Goal: Check status: Check status

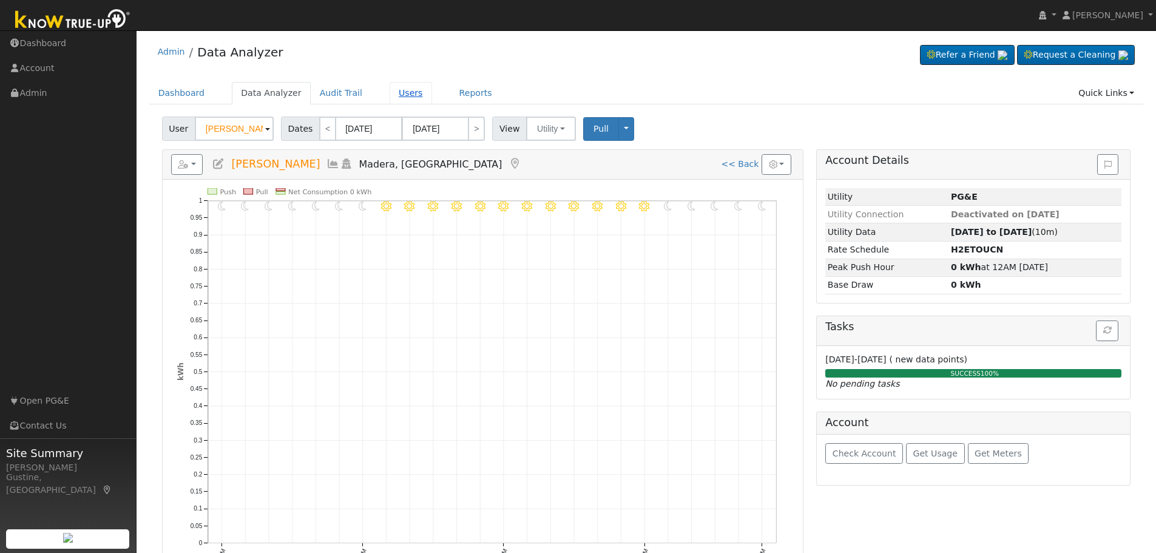
click at [408, 89] on link "Users" at bounding box center [410, 93] width 42 height 22
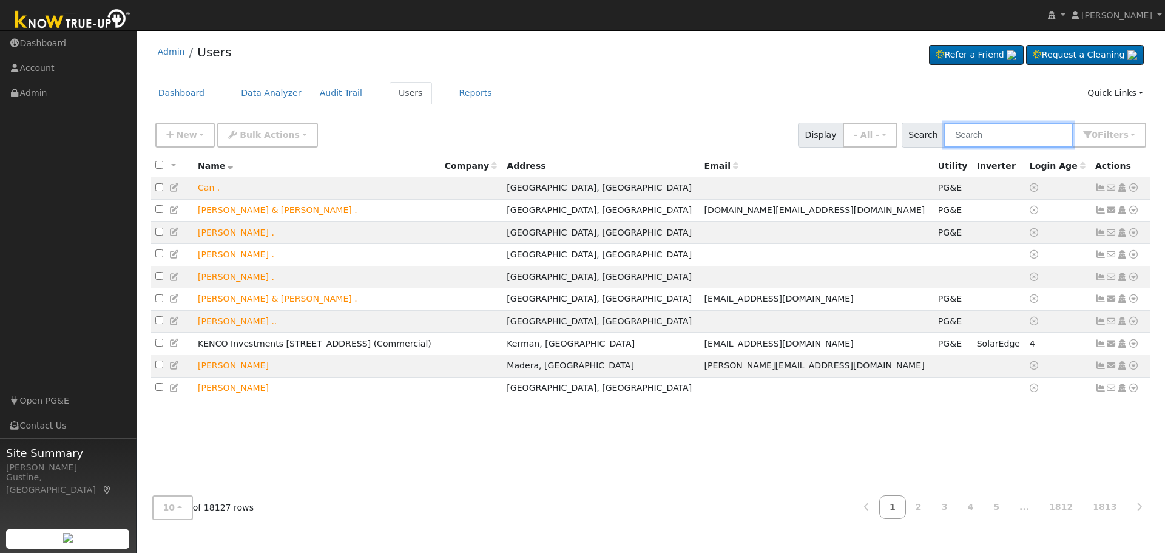
click at [1017, 140] on input "text" at bounding box center [1008, 135] width 129 height 25
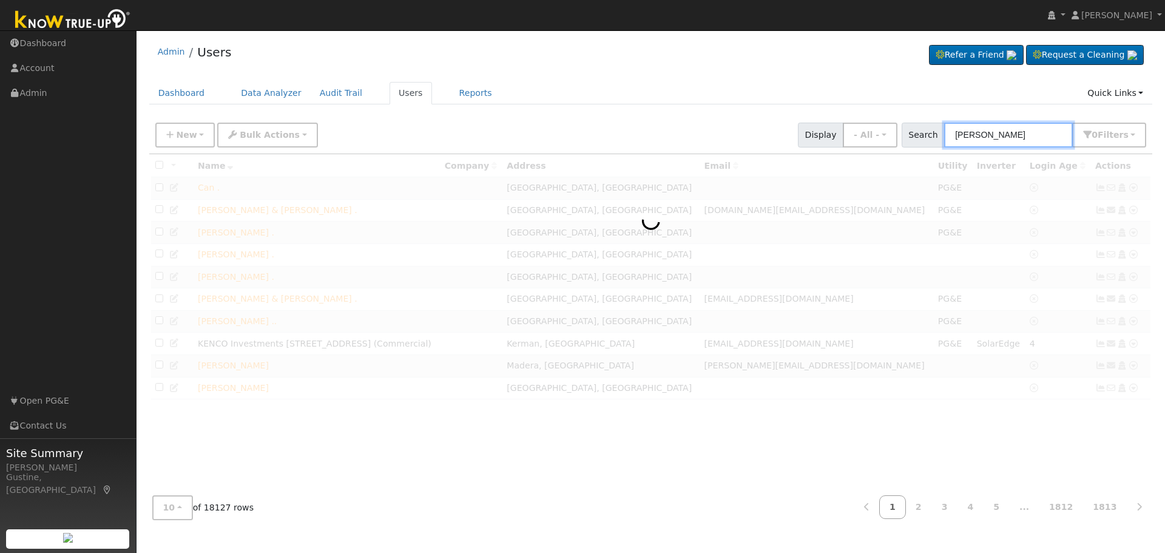
type input "[PERSON_NAME]"
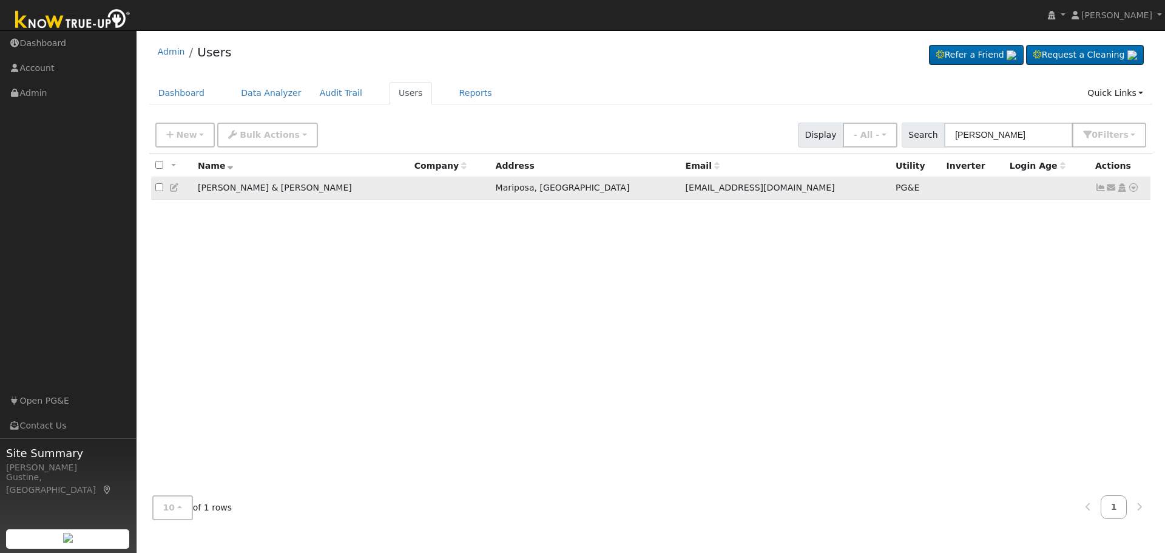
click at [1096, 190] on icon at bounding box center [1100, 187] width 11 height 8
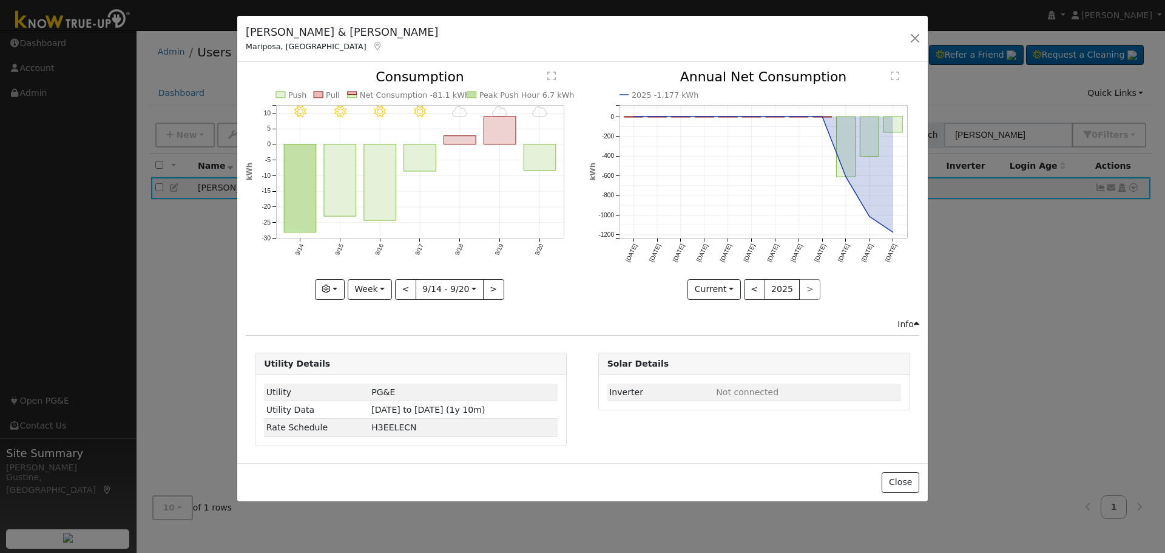
click at [439, 158] on icon "9/20 - Cloudy 9/19 - Cloudy 9/18 - Cloudy 9/17 - Clear 9/16 - Clear 9/15 - Clea…" at bounding box center [411, 180] width 330 height 221
click at [417, 164] on rect "onclick=""" at bounding box center [420, 157] width 32 height 27
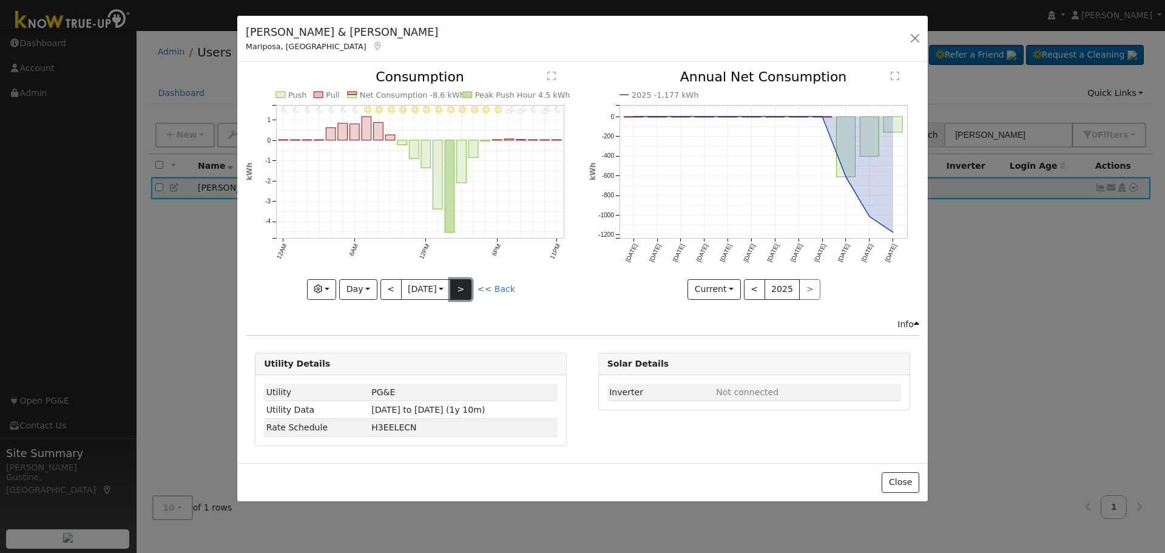
click at [463, 289] on button ">" at bounding box center [460, 289] width 21 height 21
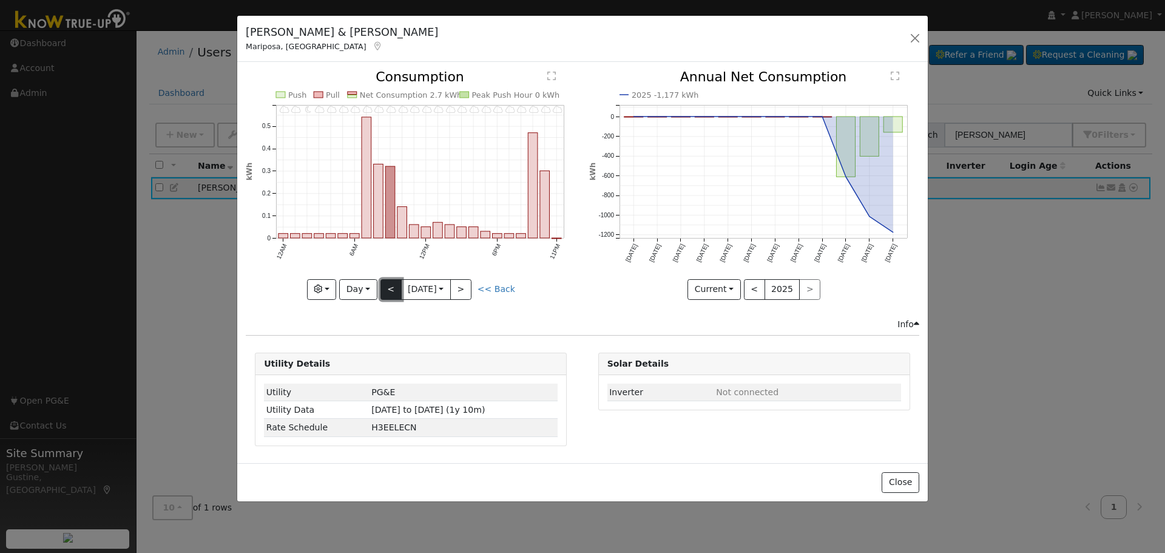
click at [389, 285] on button "<" at bounding box center [390, 289] width 21 height 21
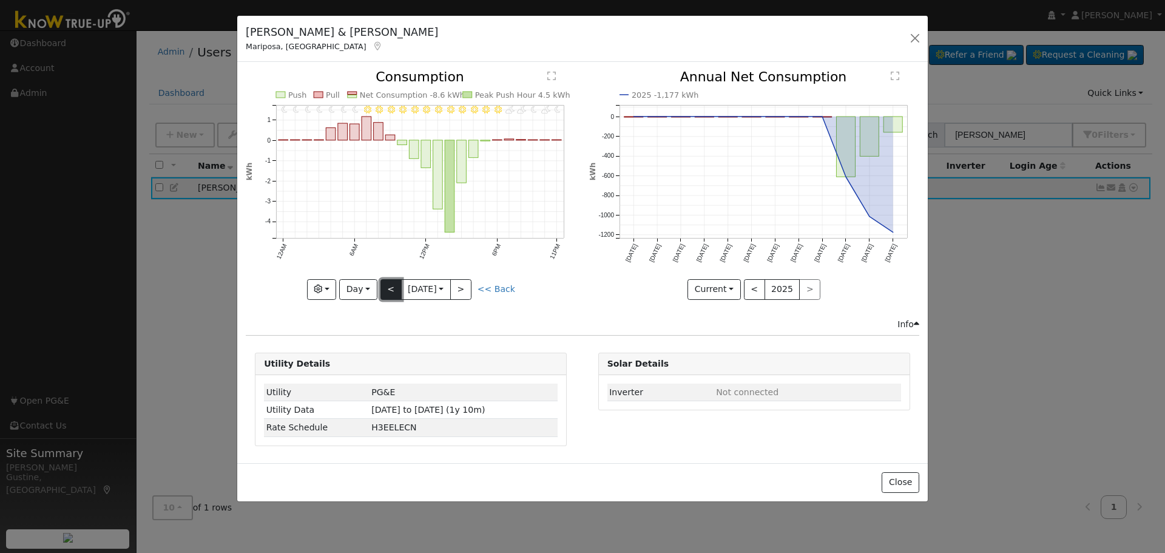
click at [389, 297] on button "<" at bounding box center [390, 289] width 21 height 21
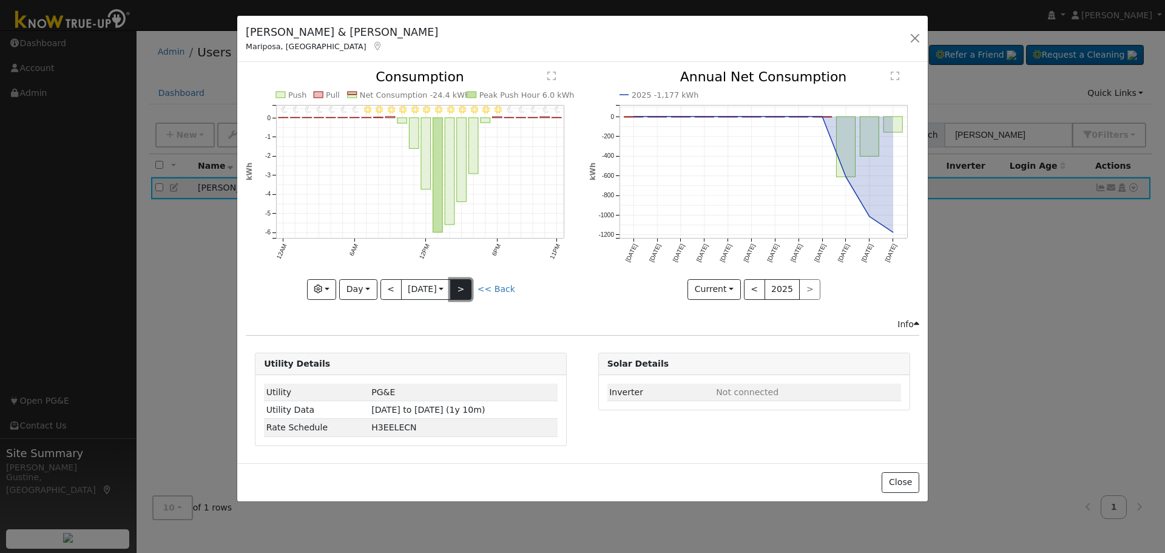
click at [468, 289] on button ">" at bounding box center [460, 289] width 21 height 21
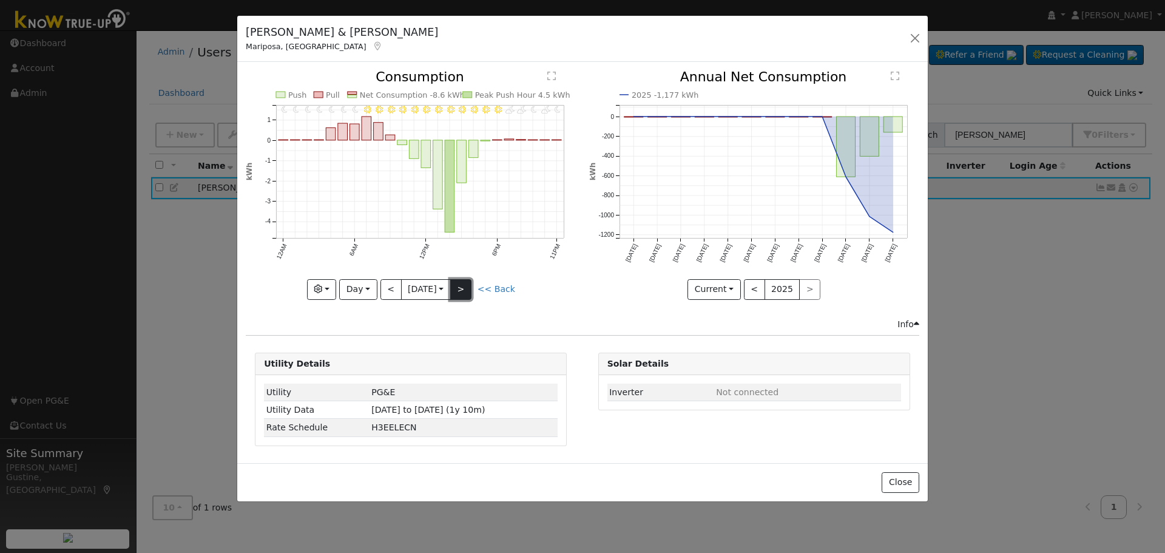
click at [466, 292] on button ">" at bounding box center [460, 289] width 21 height 21
type input "2025-09-18"
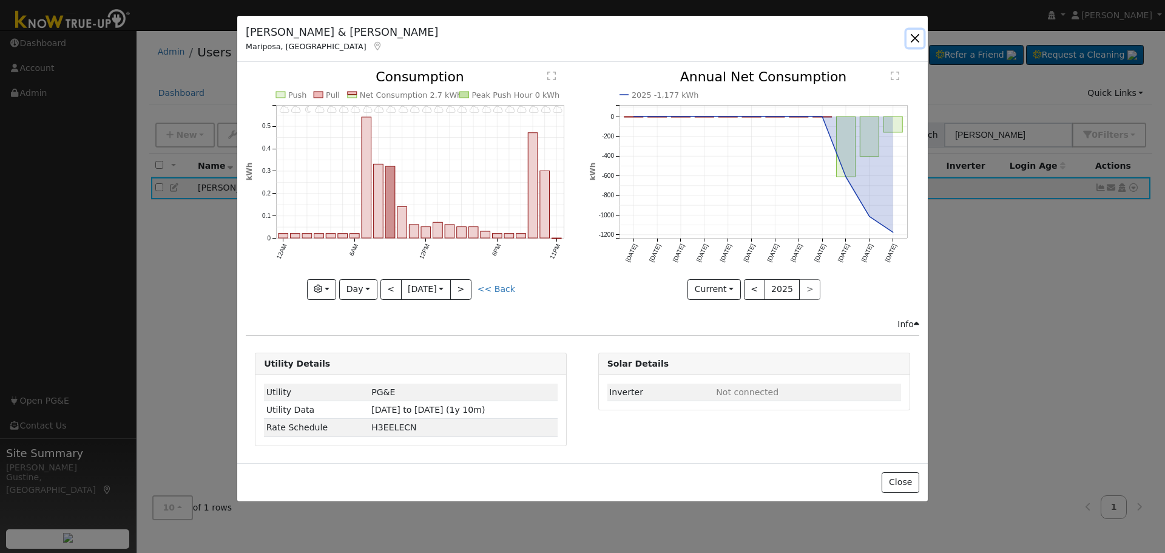
click at [909, 34] on button "button" at bounding box center [914, 38] width 17 height 17
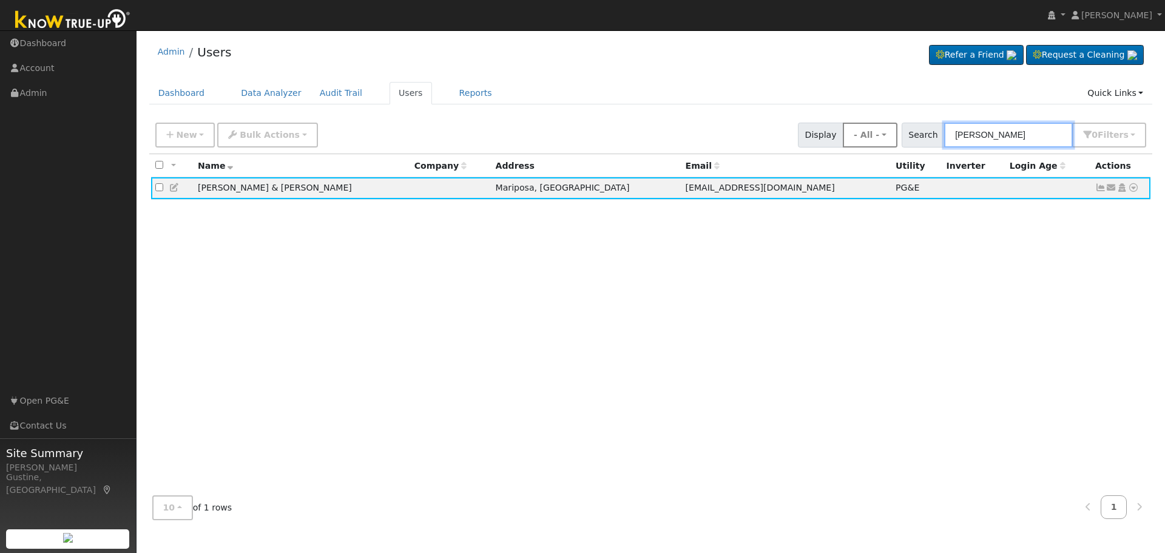
paste input "Shedivy, Michael & Ann"
drag, startPoint x: 1048, startPoint y: 145, endPoint x: 883, endPoint y: 130, distance: 165.6
click at [883, 130] on div "New Add User Quick Add Quick Connect Quick Convert Lead Bulk Actions Send Email…" at bounding box center [650, 132] width 995 height 29
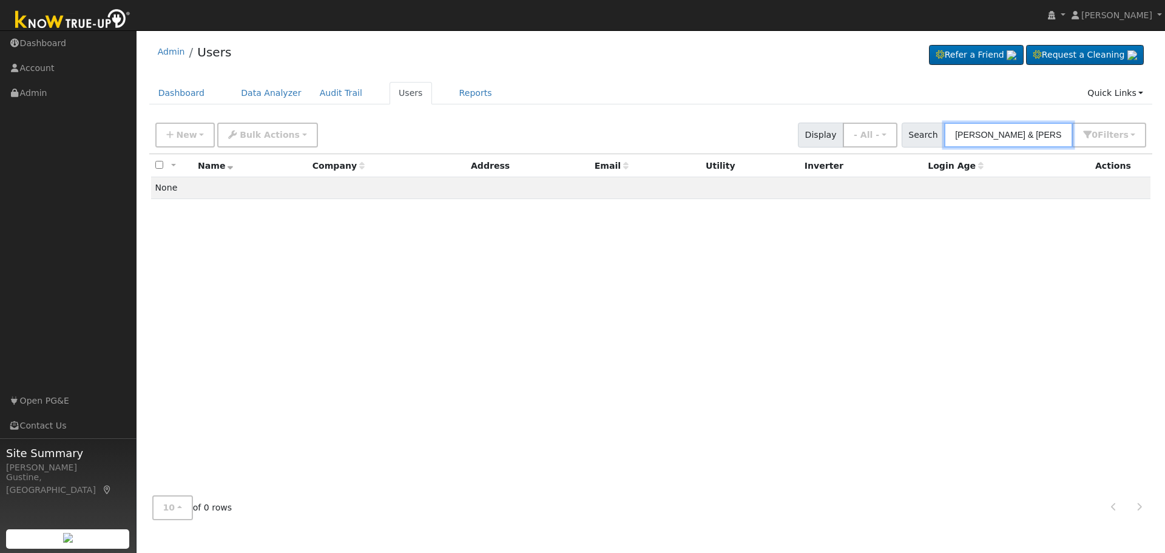
drag, startPoint x: 988, startPoint y: 139, endPoint x: 1164, endPoint y: 158, distance: 177.0
click at [1164, 158] on div "User Profile First name Last name Email Email Notifications No Emails No Emails…" at bounding box center [650, 291] width 1028 height 522
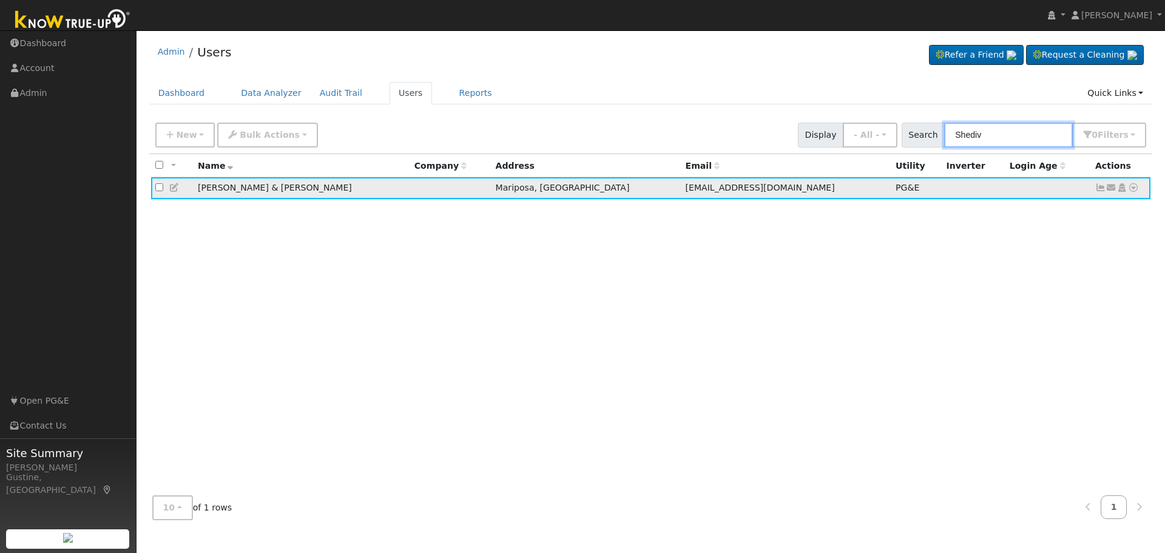
type input "Shediv"
click at [1096, 186] on icon at bounding box center [1100, 187] width 11 height 8
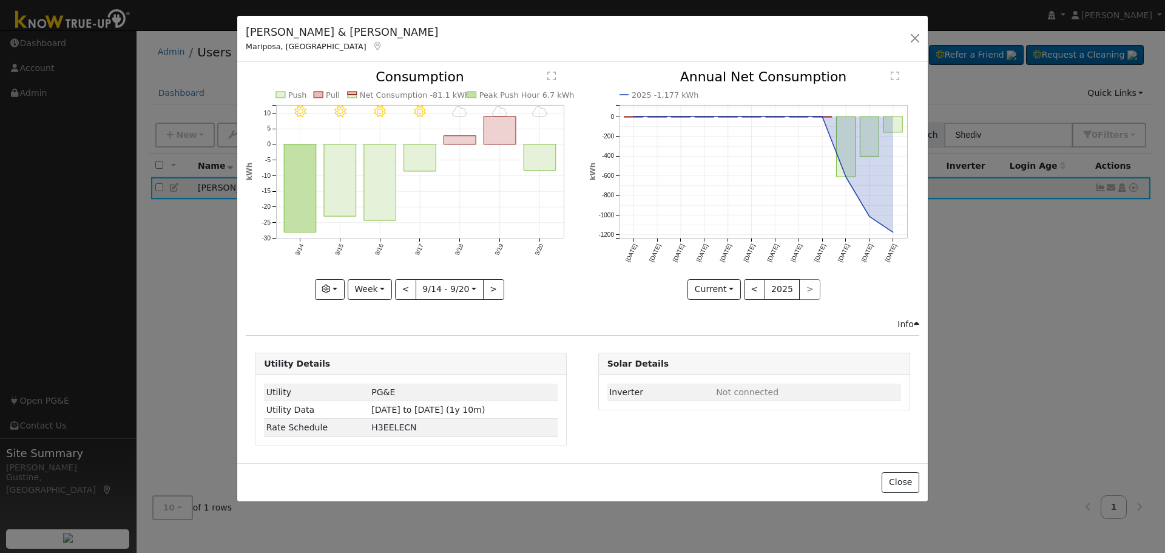
click at [391, 275] on icon "9/20 - Cloudy 9/19 - Cloudy 9/18 - Cloudy 9/17 - Clear 9/16 - Clear 9/15 - Clea…" at bounding box center [411, 180] width 330 height 221
click at [385, 295] on button "Week" at bounding box center [370, 289] width 44 height 21
click at [403, 366] on link "Year" at bounding box center [390, 365] width 84 height 17
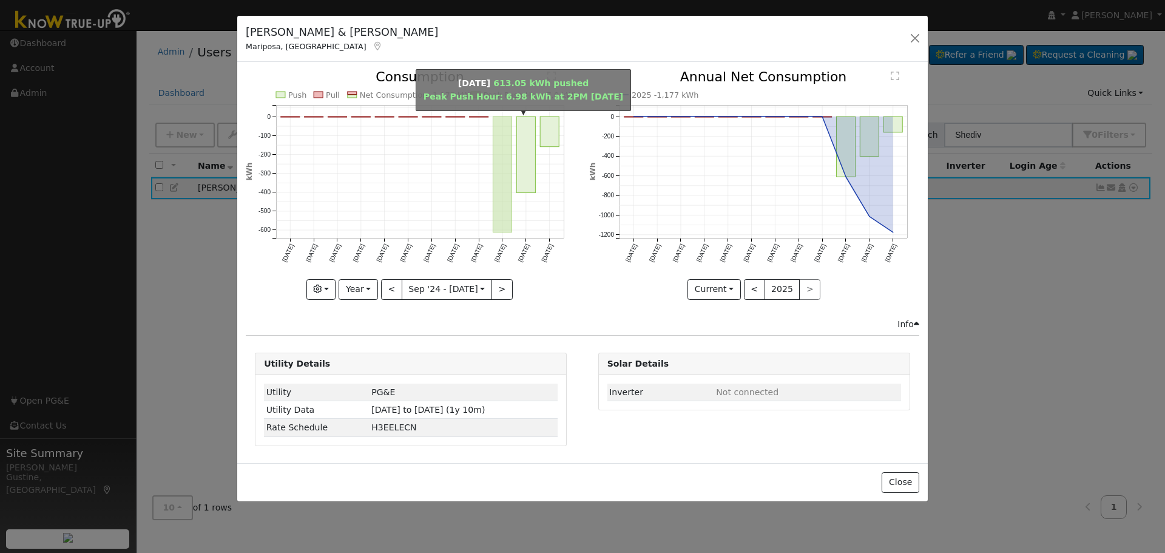
click at [510, 135] on rect "onclick=""" at bounding box center [502, 174] width 19 height 116
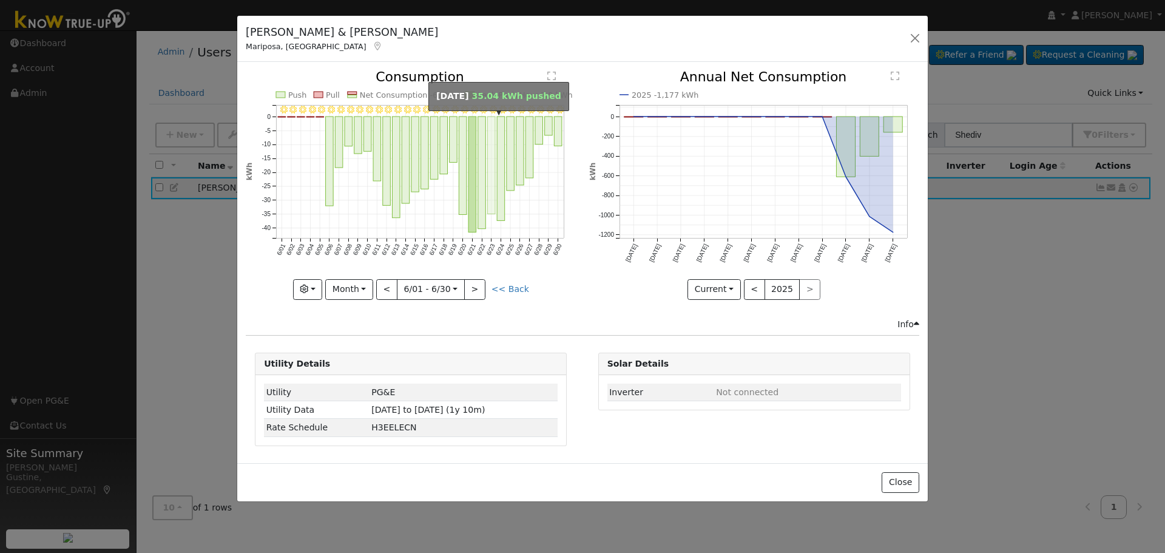
click at [490, 158] on rect "onclick=""" at bounding box center [492, 165] width 8 height 98
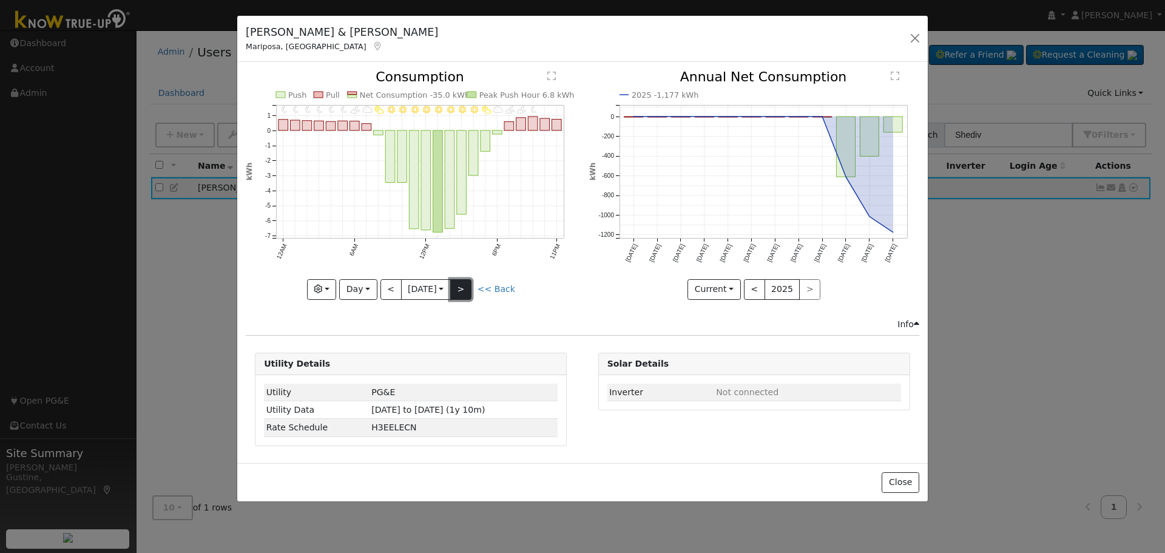
click at [470, 279] on button ">" at bounding box center [460, 289] width 21 height 21
click at [467, 282] on button ">" at bounding box center [460, 289] width 21 height 21
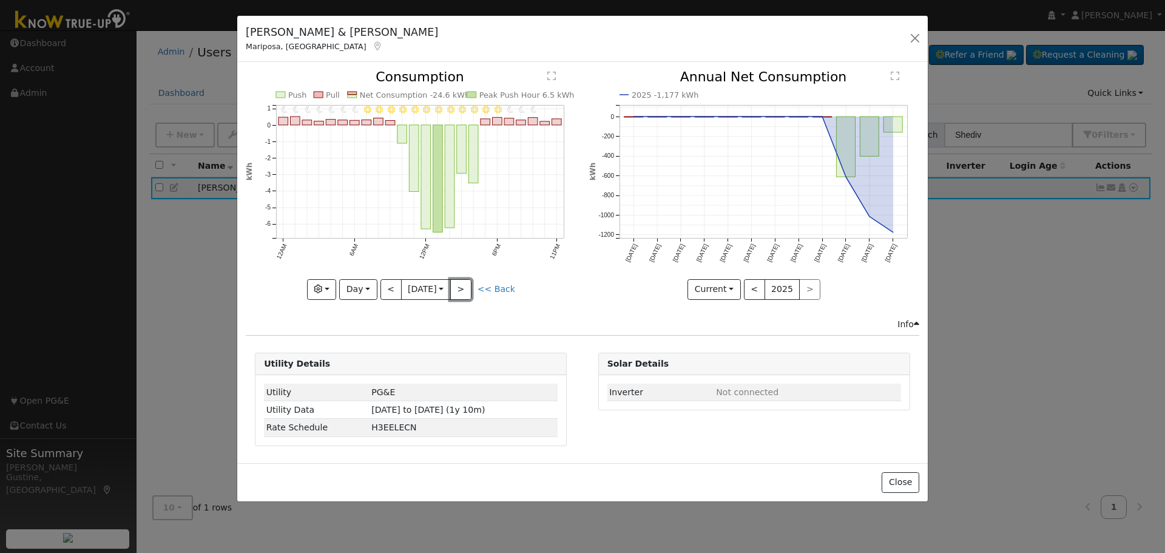
click at [467, 282] on button ">" at bounding box center [460, 289] width 21 height 21
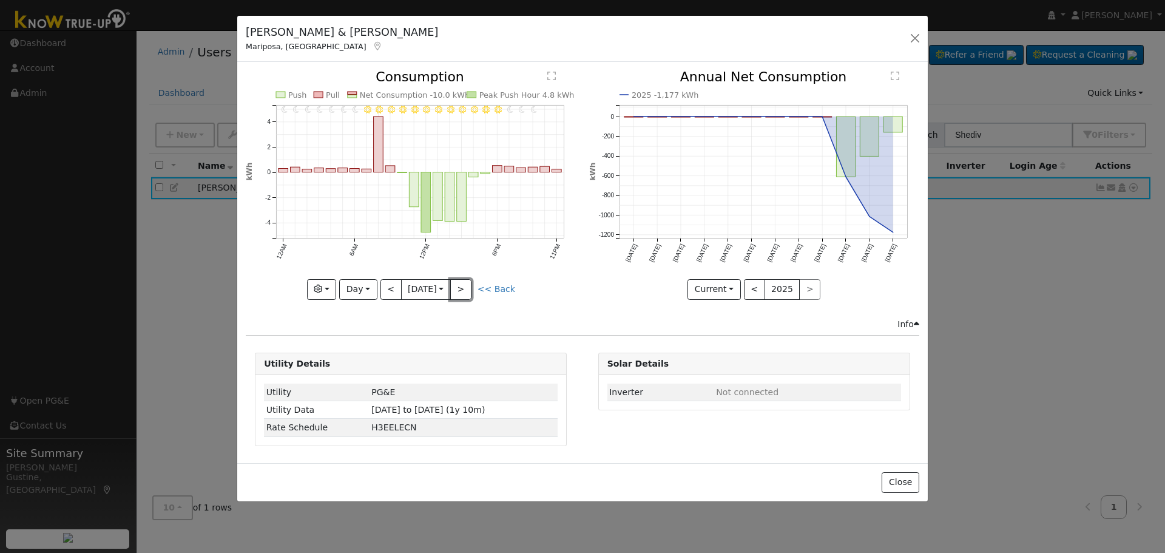
click at [467, 282] on button ">" at bounding box center [460, 289] width 21 height 21
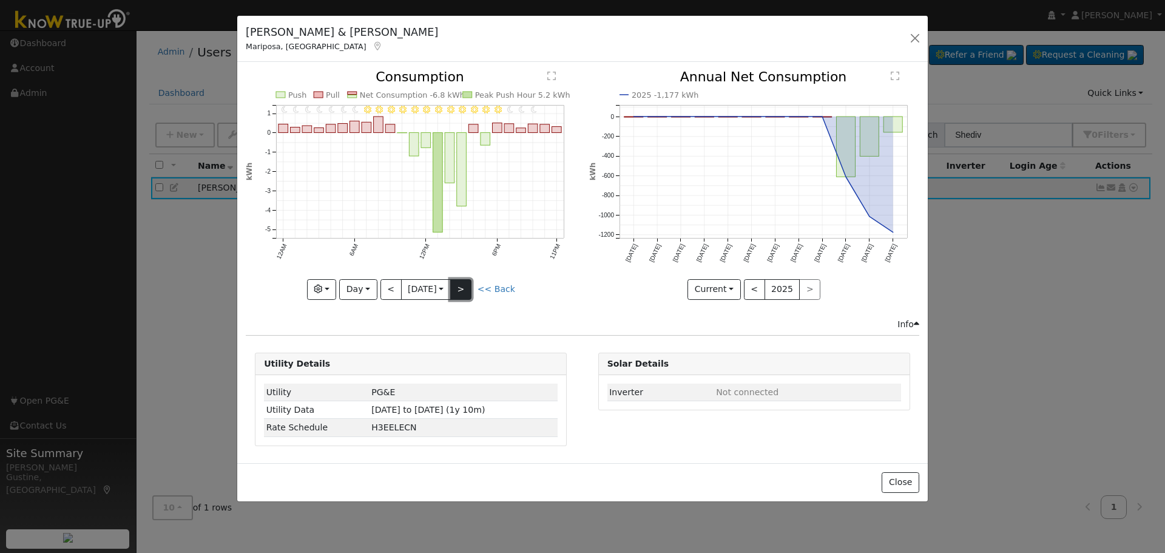
click at [468, 285] on button ">" at bounding box center [460, 289] width 21 height 21
click at [468, 284] on button ">" at bounding box center [460, 289] width 21 height 21
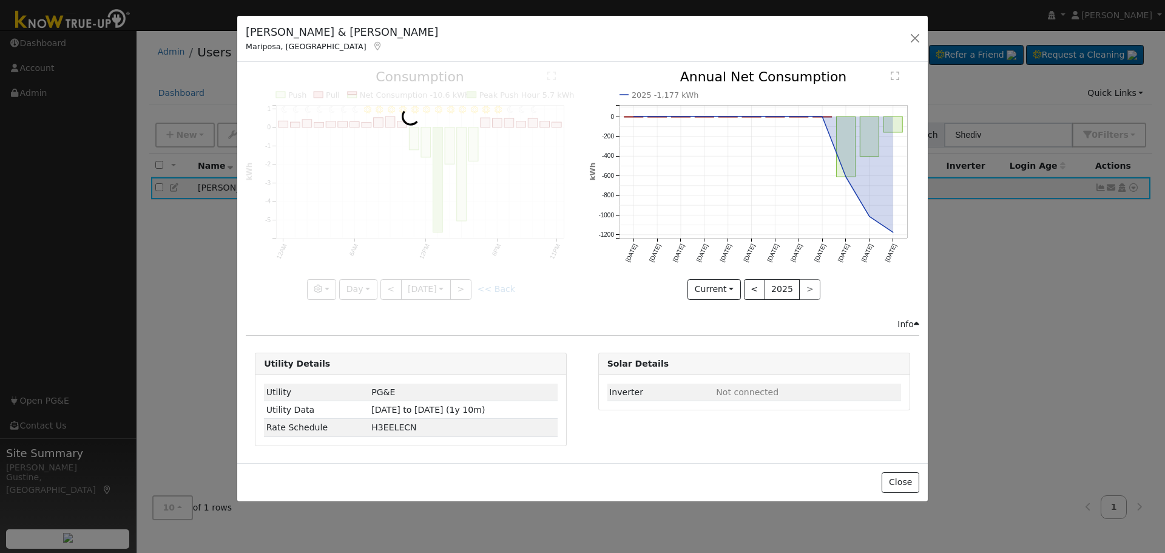
click at [468, 284] on div at bounding box center [411, 184] width 330 height 229
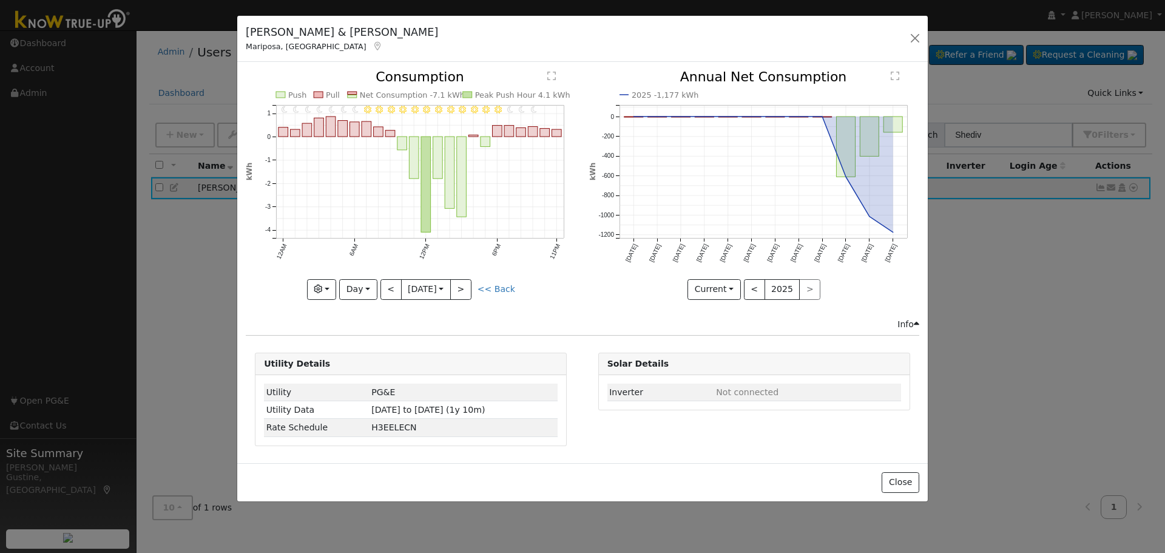
click at [467, 283] on div at bounding box center [411, 184] width 330 height 229
click at [466, 283] on button ">" at bounding box center [460, 289] width 21 height 21
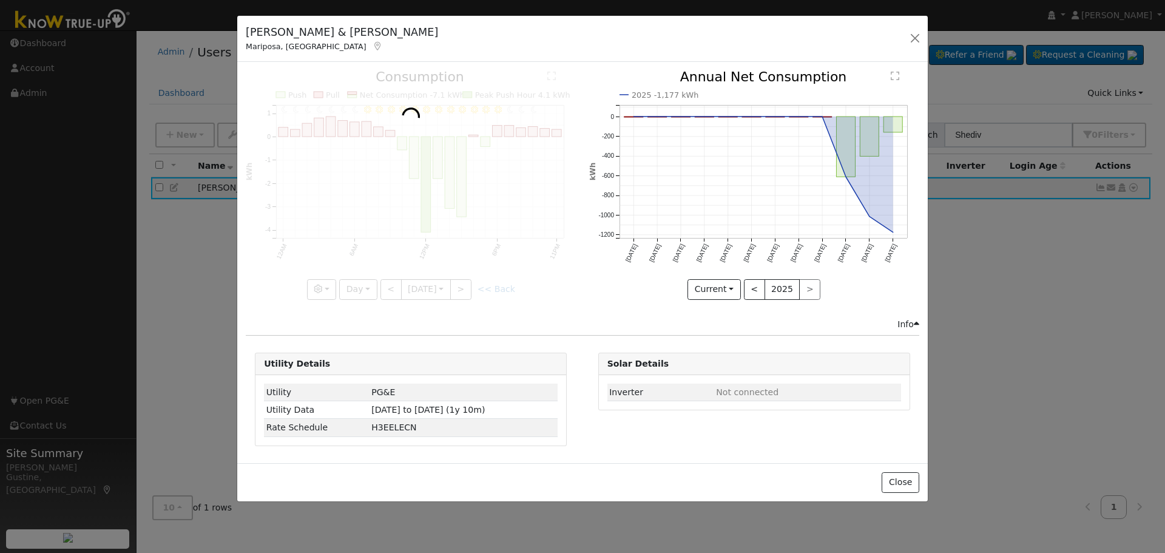
click at [465, 283] on div at bounding box center [411, 184] width 330 height 229
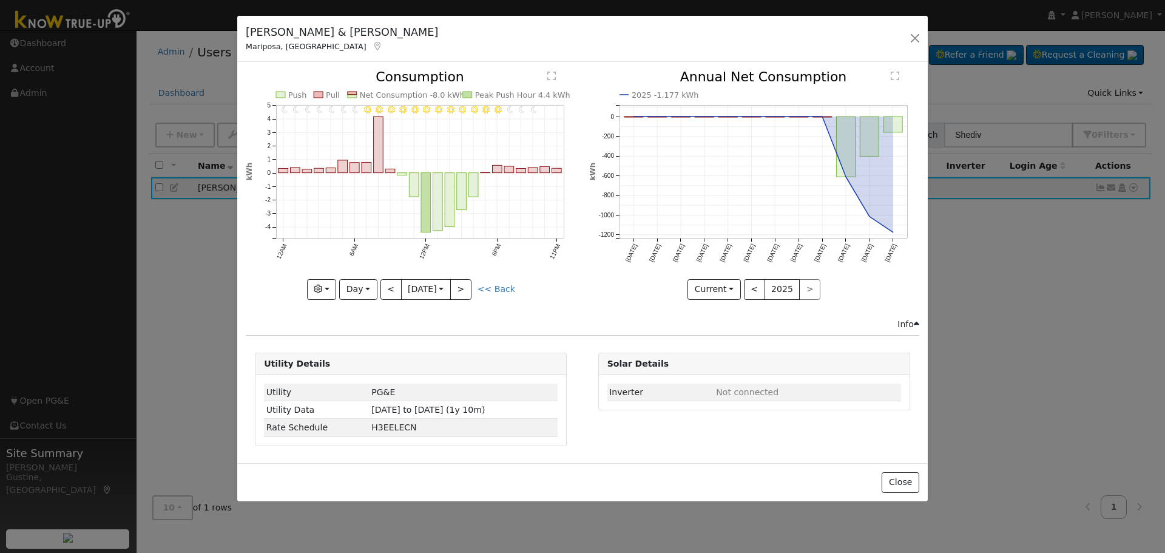
click at [464, 283] on div at bounding box center [411, 184] width 330 height 229
click at [462, 283] on div "11PM - undefined 10PM - undefined 9PM - Clear 8PM - Clear 7PM - Clear 6PM - Cle…" at bounding box center [411, 184] width 330 height 229
click at [462, 282] on button ">" at bounding box center [460, 289] width 21 height 21
click at [0, 0] on div at bounding box center [0, 0] width 0 height 0
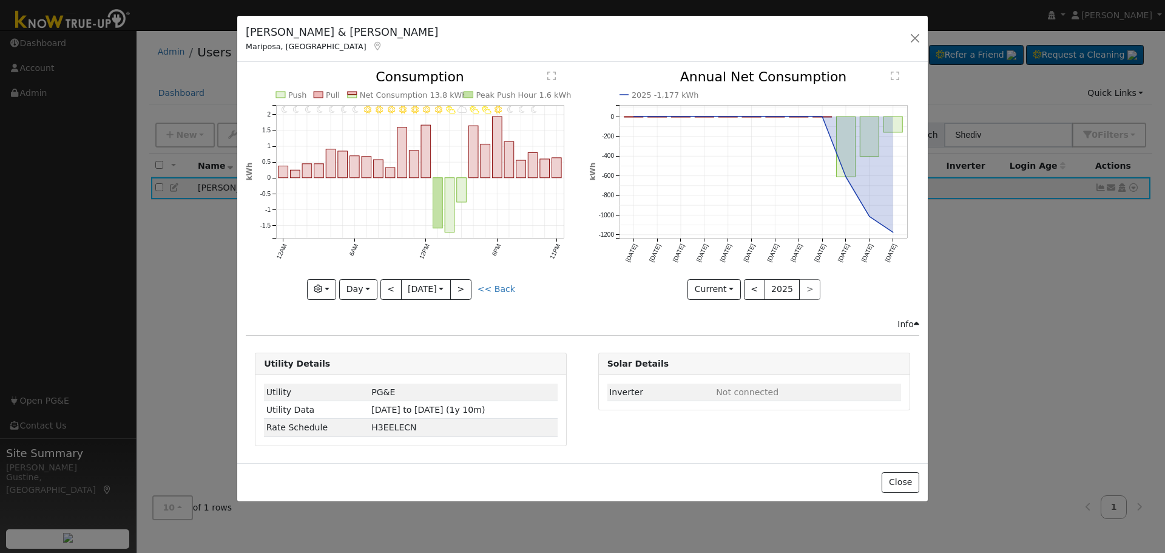
click at [460, 282] on div at bounding box center [411, 184] width 330 height 229
click at [460, 282] on div "11PM - undefined 10PM - undefined 9PM - Clear 8PM - Clear 7PM - Clear 6PM - Cle…" at bounding box center [411, 184] width 330 height 229
click at [459, 282] on button ">" at bounding box center [460, 289] width 21 height 21
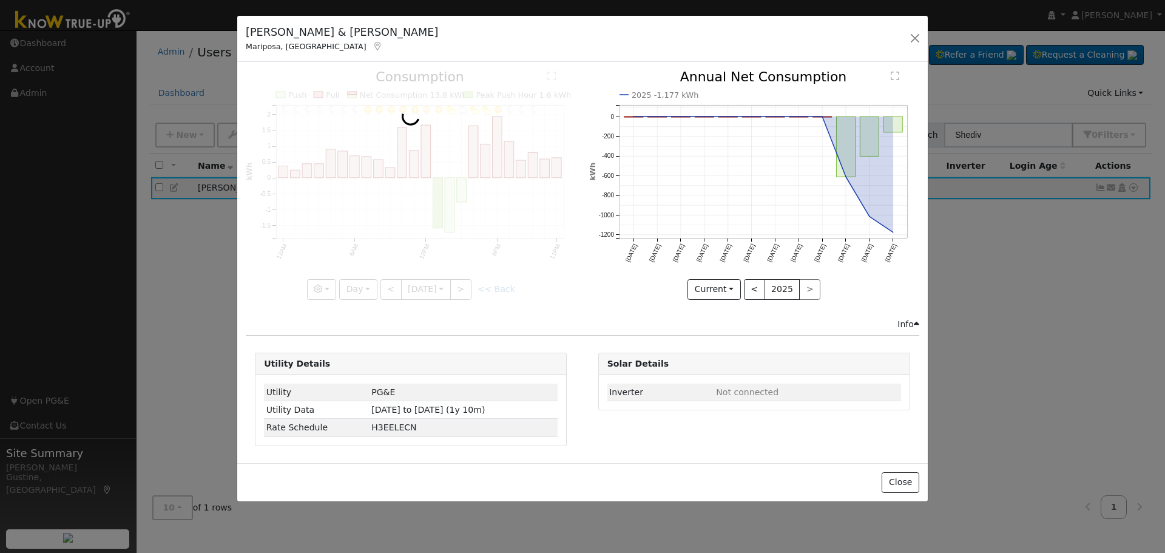
click at [459, 282] on div at bounding box center [411, 184] width 330 height 229
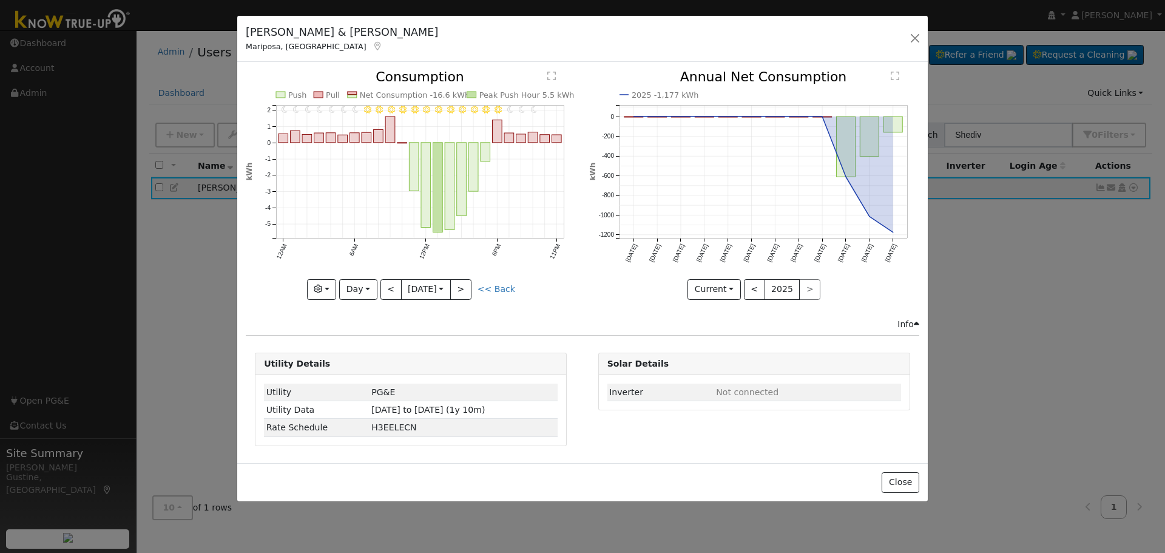
click at [458, 282] on div at bounding box center [411, 184] width 330 height 229
click at [457, 282] on button ">" at bounding box center [460, 289] width 21 height 21
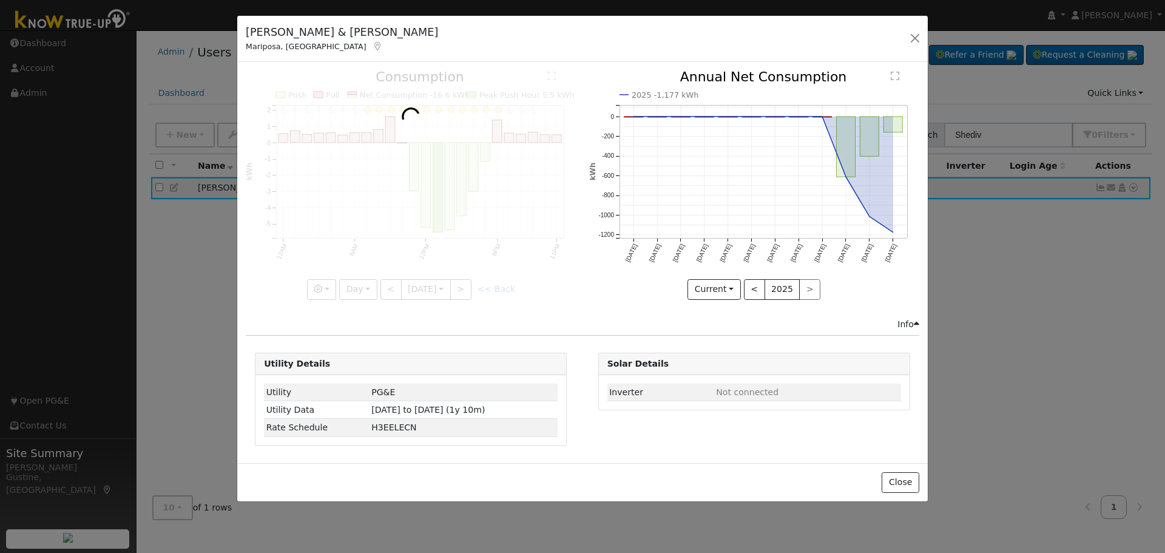
click at [457, 282] on div at bounding box center [411, 184] width 330 height 229
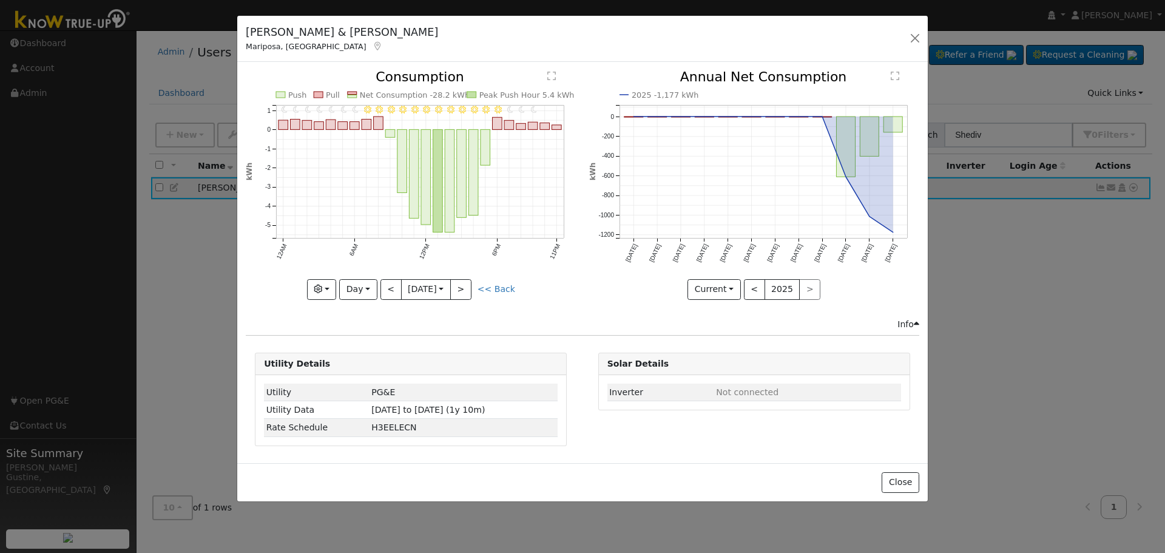
click at [457, 282] on div at bounding box center [411, 184] width 330 height 229
click at [457, 281] on button ">" at bounding box center [460, 289] width 21 height 21
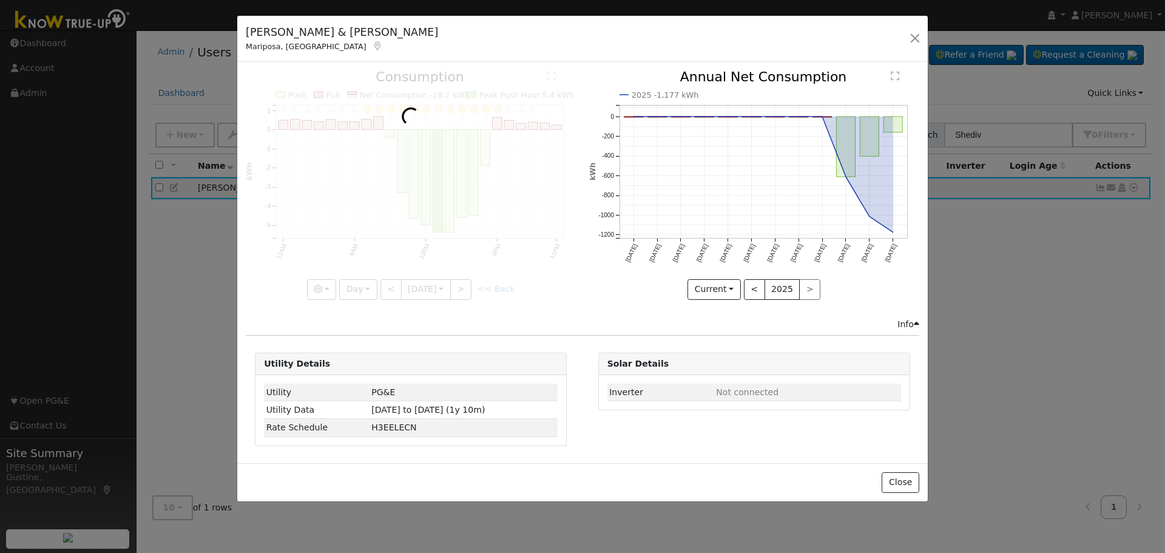
click at [457, 281] on div at bounding box center [411, 184] width 330 height 229
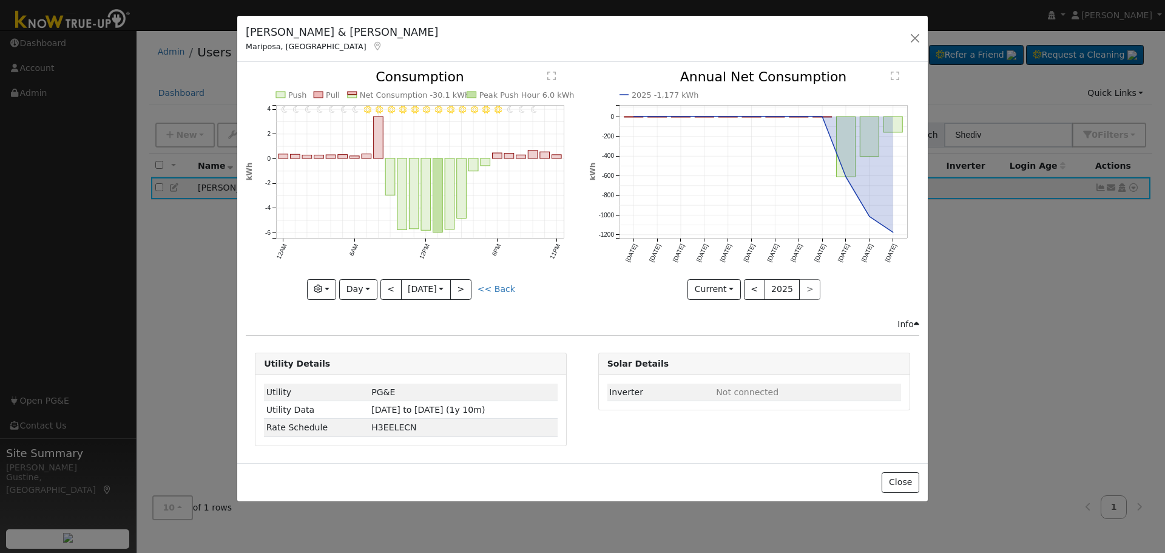
click at [457, 281] on div at bounding box center [411, 184] width 330 height 229
click at [457, 281] on button ">" at bounding box center [460, 289] width 21 height 21
click at [0, 0] on div at bounding box center [0, 0] width 0 height 0
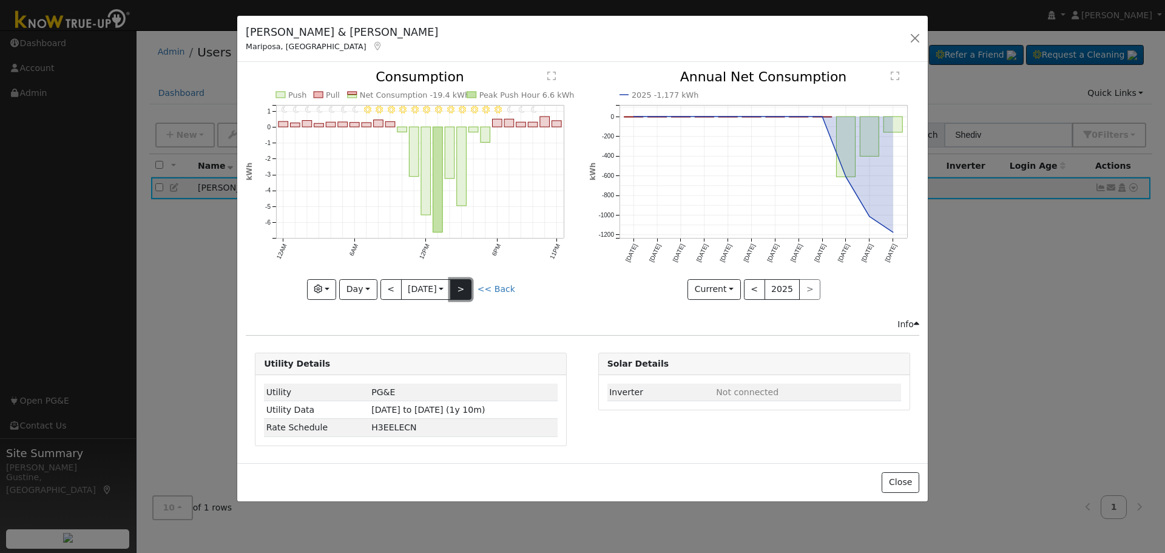
click at [462, 279] on button ">" at bounding box center [460, 289] width 21 height 21
click at [467, 280] on button ">" at bounding box center [460, 289] width 21 height 21
click at [467, 280] on div at bounding box center [411, 184] width 330 height 229
click at [467, 280] on div "11PM - undefined 10PM - undefined 9PM - Clear 8PM - Clear 7PM - Clear 6PM - Cle…" at bounding box center [411, 184] width 330 height 229
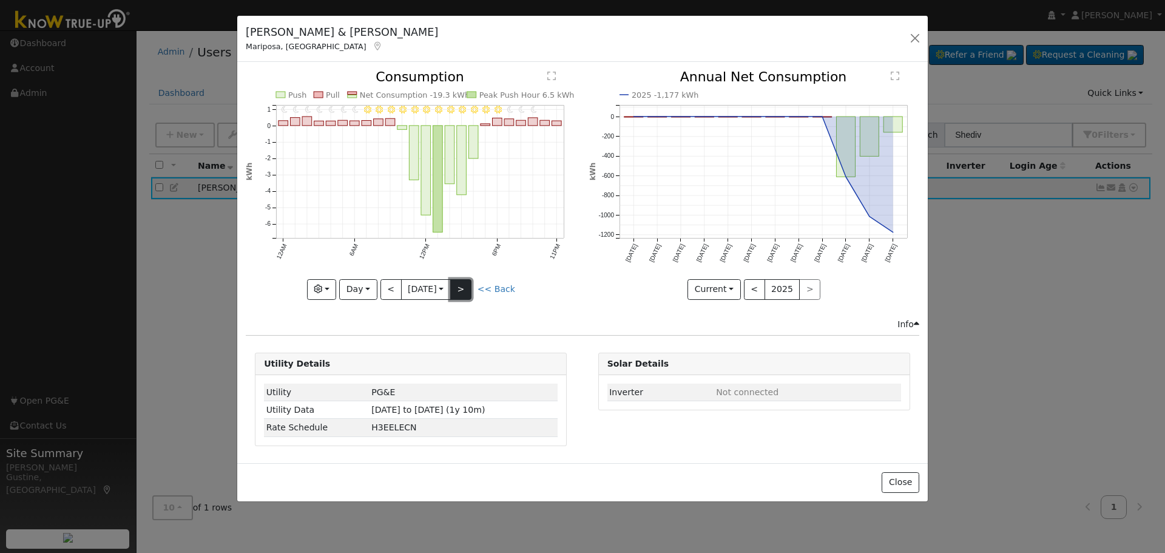
click at [466, 280] on button ">" at bounding box center [460, 289] width 21 height 21
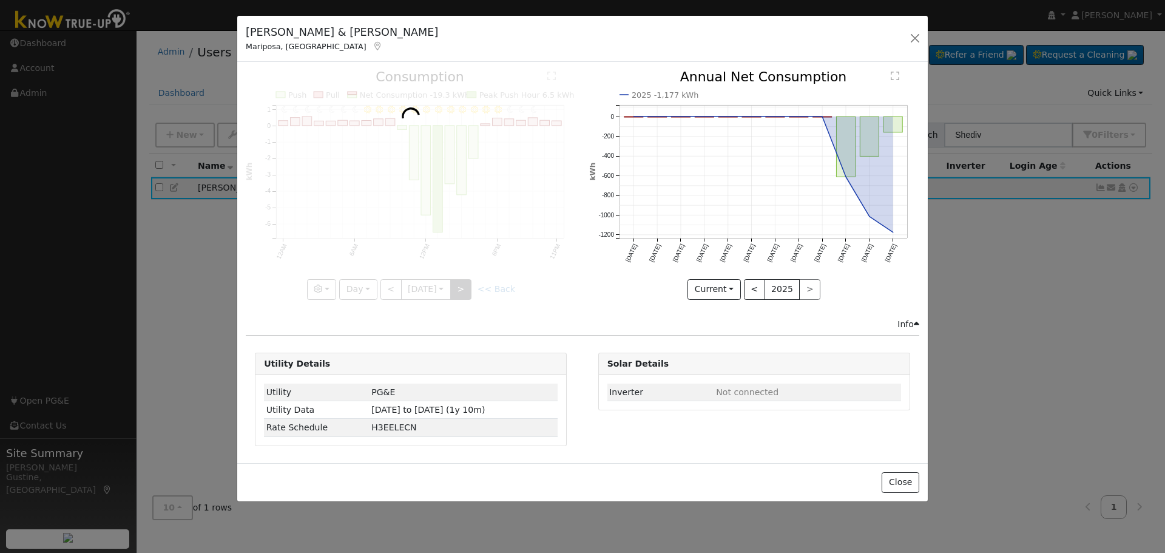
click at [466, 280] on div at bounding box center [411, 184] width 330 height 229
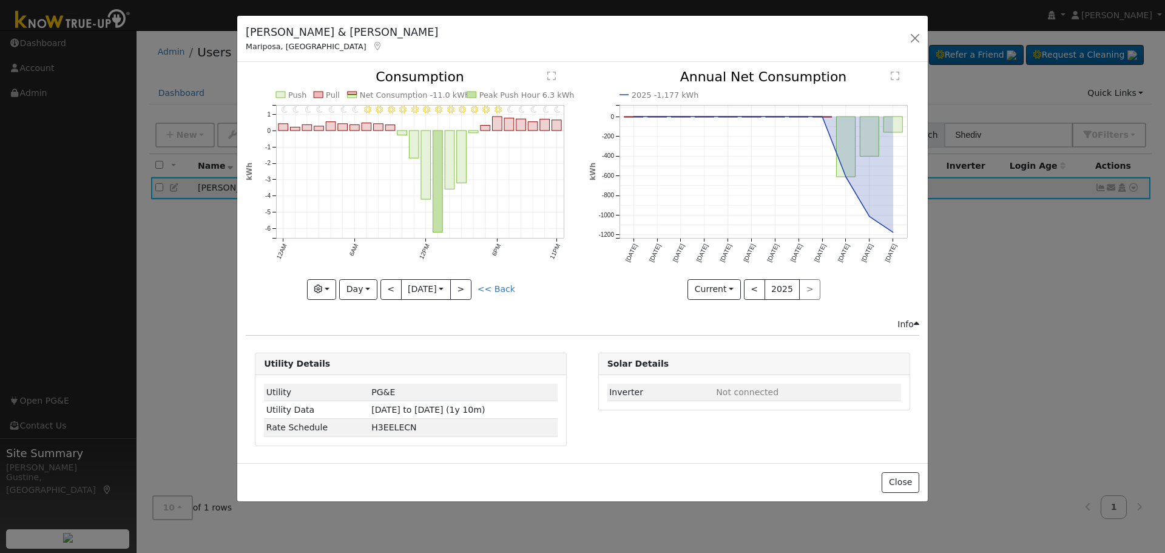
click at [466, 280] on div at bounding box center [411, 184] width 330 height 229
click at [466, 280] on div "11PM - Clear 10PM - Clear 9PM - Clear 8PM - Clear 7PM - Clear 6PM - Clear 5PM -…" at bounding box center [411, 184] width 330 height 229
click at [466, 280] on button ">" at bounding box center [460, 289] width 21 height 21
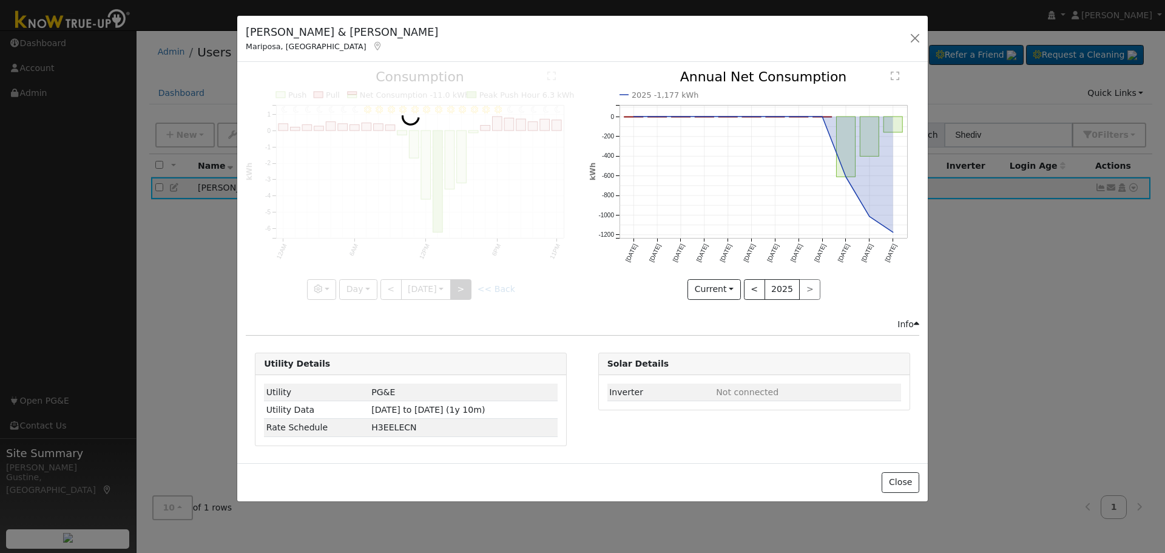
click at [466, 280] on div at bounding box center [411, 184] width 330 height 229
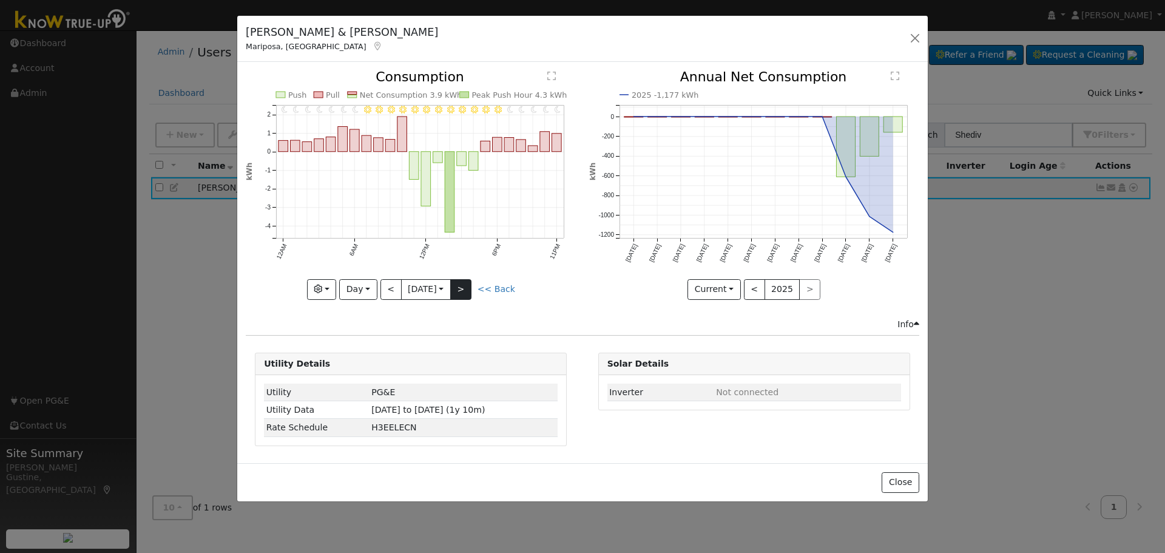
click at [466, 280] on div "11PM - Clear 10PM - Clear 9PM - Clear 8PM - Clear 7PM - Clear 6PM - Clear 5PM -…" at bounding box center [411, 184] width 330 height 229
click at [466, 280] on button ">" at bounding box center [460, 289] width 21 height 21
click at [0, 0] on div at bounding box center [0, 0] width 0 height 0
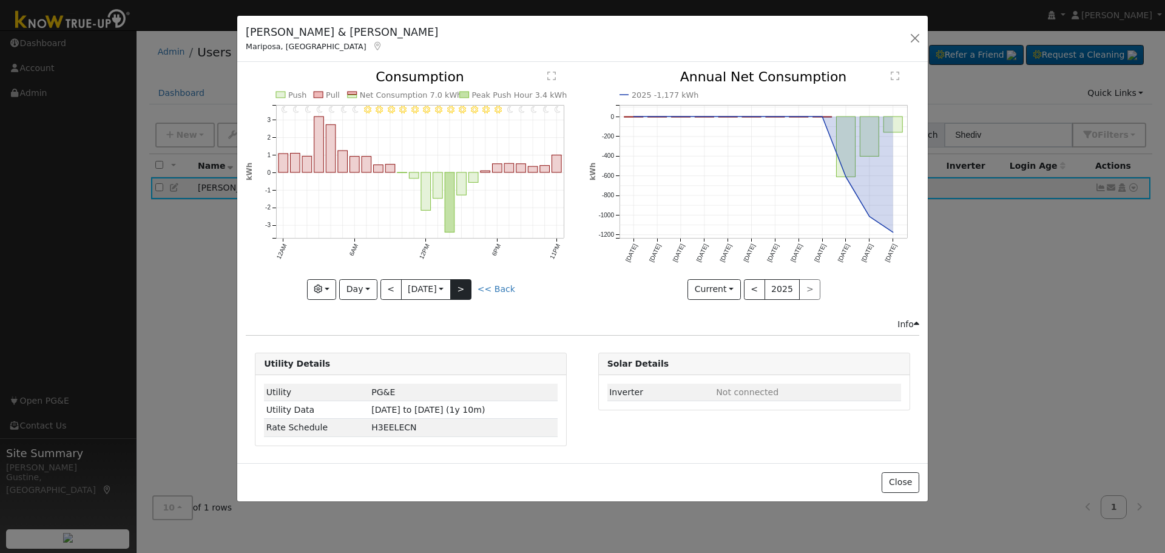
click at [466, 280] on div at bounding box center [411, 184] width 330 height 229
click at [466, 280] on div "11PM - Clear 10PM - Clear 9PM - Clear 8PM - Clear 7PM - Clear 6PM - Clear 5PM -…" at bounding box center [411, 184] width 330 height 229
click at [466, 280] on button ">" at bounding box center [460, 289] width 21 height 21
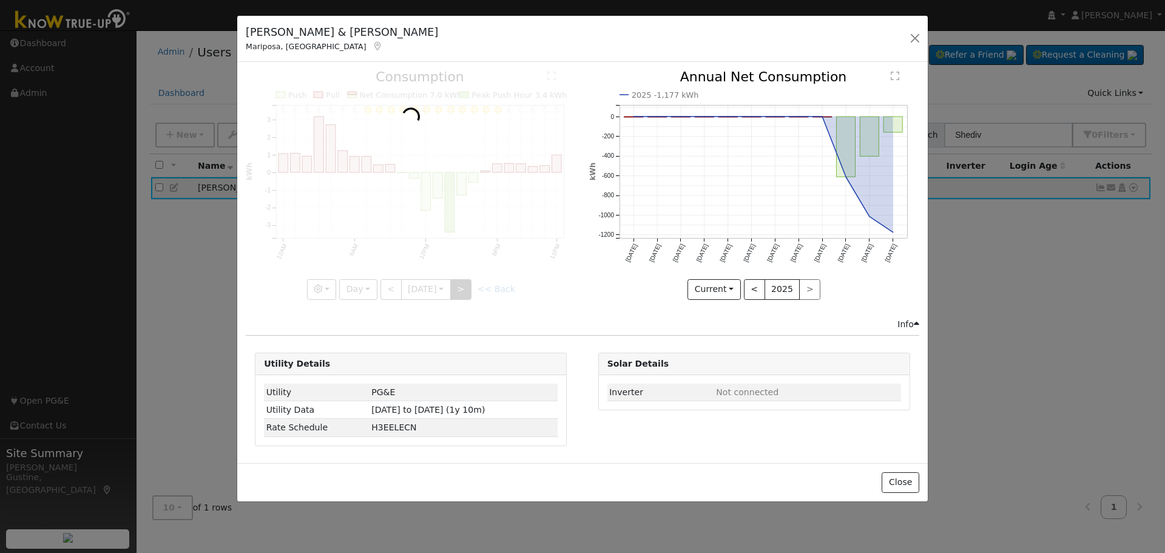
click at [466, 280] on div at bounding box center [411, 184] width 330 height 229
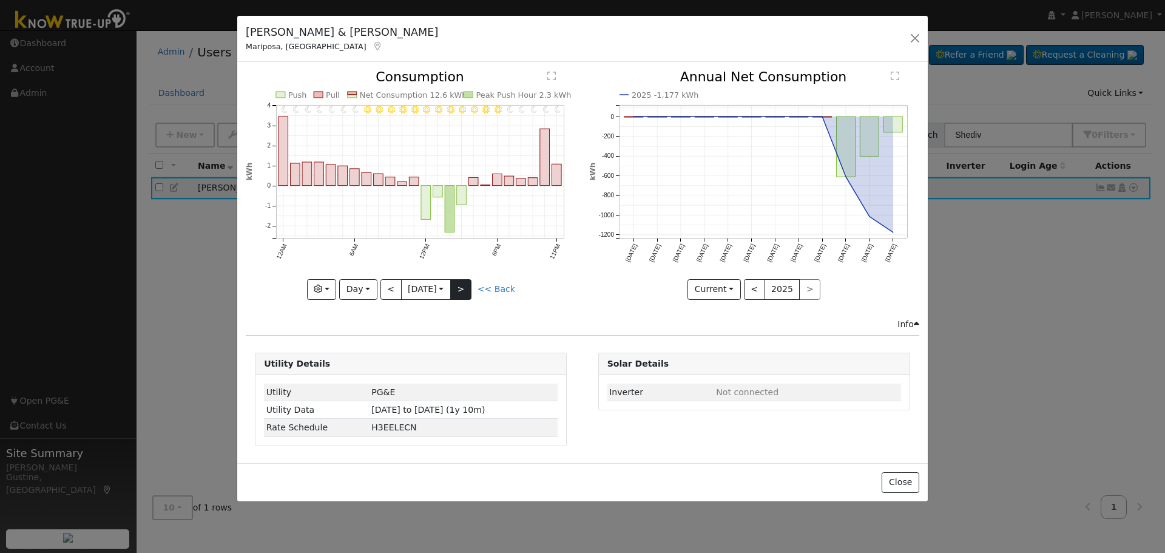
click at [466, 280] on div at bounding box center [411, 184] width 330 height 229
click at [466, 280] on button ">" at bounding box center [460, 289] width 21 height 21
click at [0, 0] on div at bounding box center [0, 0] width 0 height 0
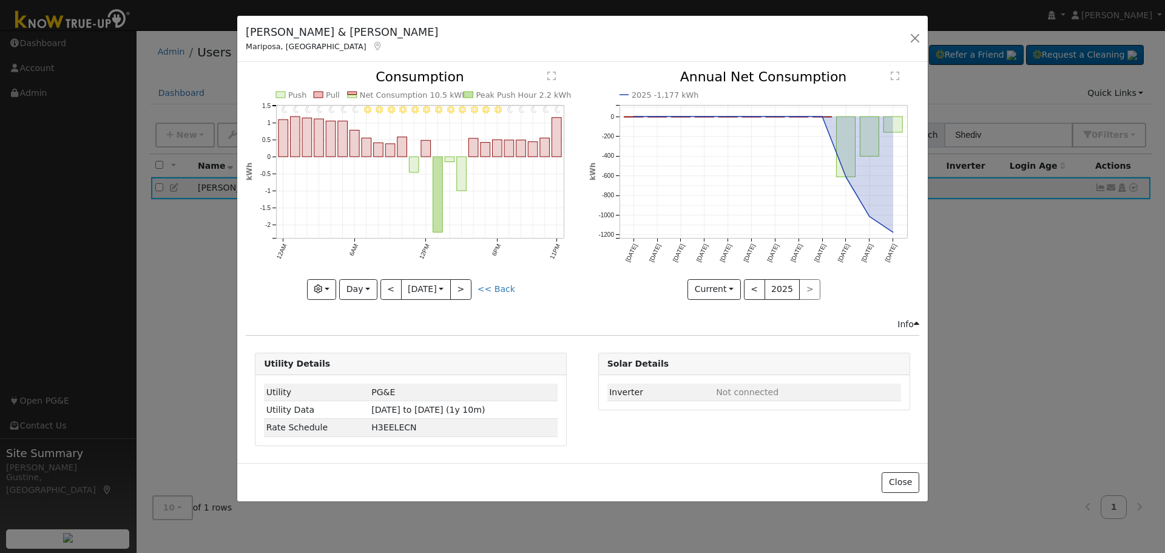
click at [466, 280] on div at bounding box center [411, 184] width 330 height 229
click at [466, 280] on div "11PM - Clear 10PM - Clear 9PM - Clear 8PM - Clear 7PM - Clear 6PM - Clear 5PM -…" at bounding box center [411, 184] width 330 height 229
click at [466, 280] on button ">" at bounding box center [460, 289] width 21 height 21
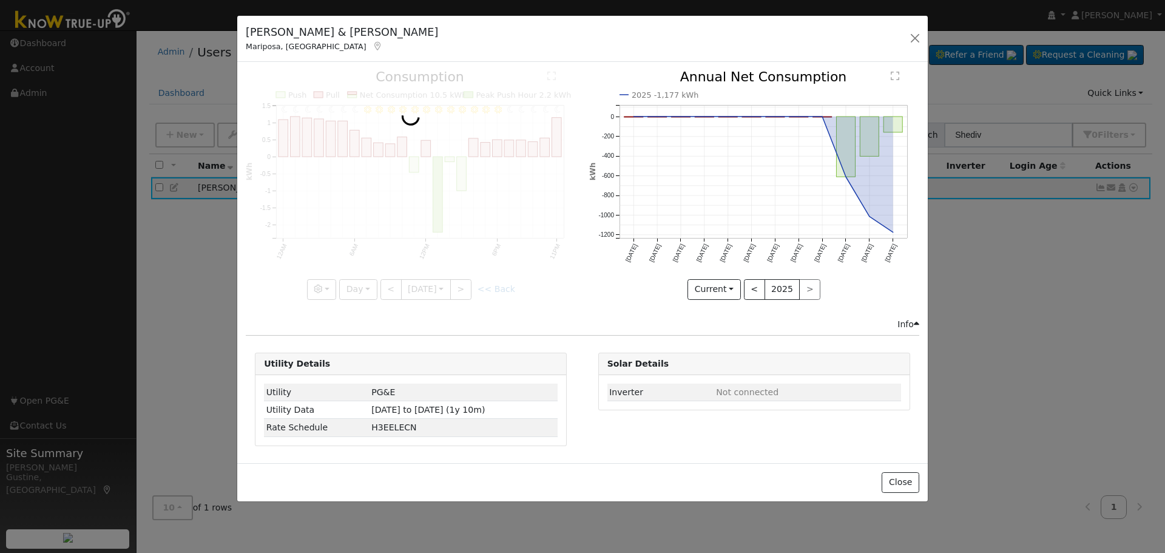
click at [466, 279] on div at bounding box center [411, 184] width 330 height 229
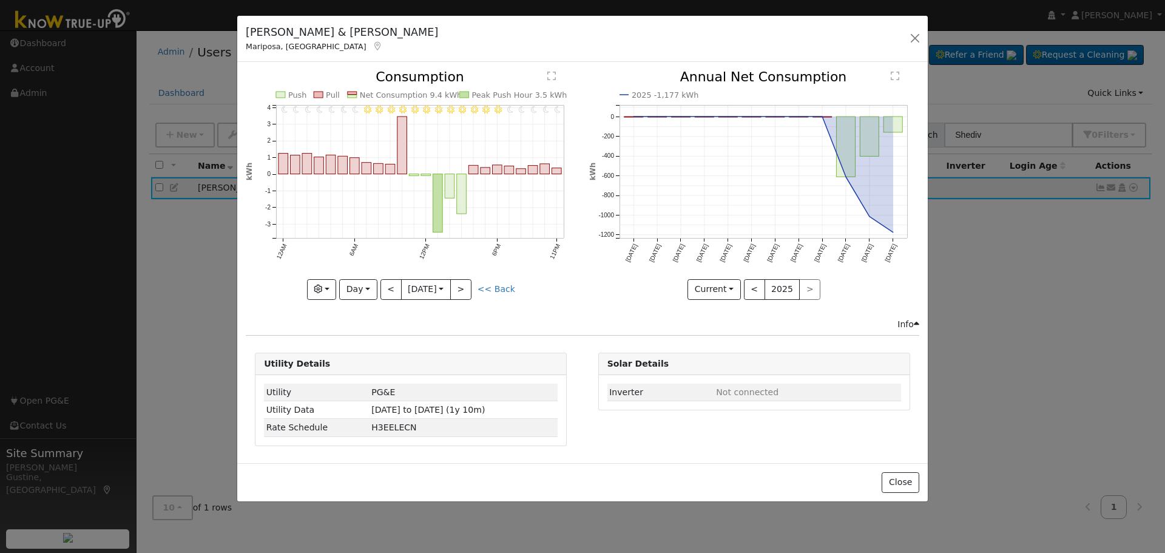
click at [466, 279] on div at bounding box center [411, 184] width 330 height 229
click at [466, 279] on button ">" at bounding box center [460, 289] width 21 height 21
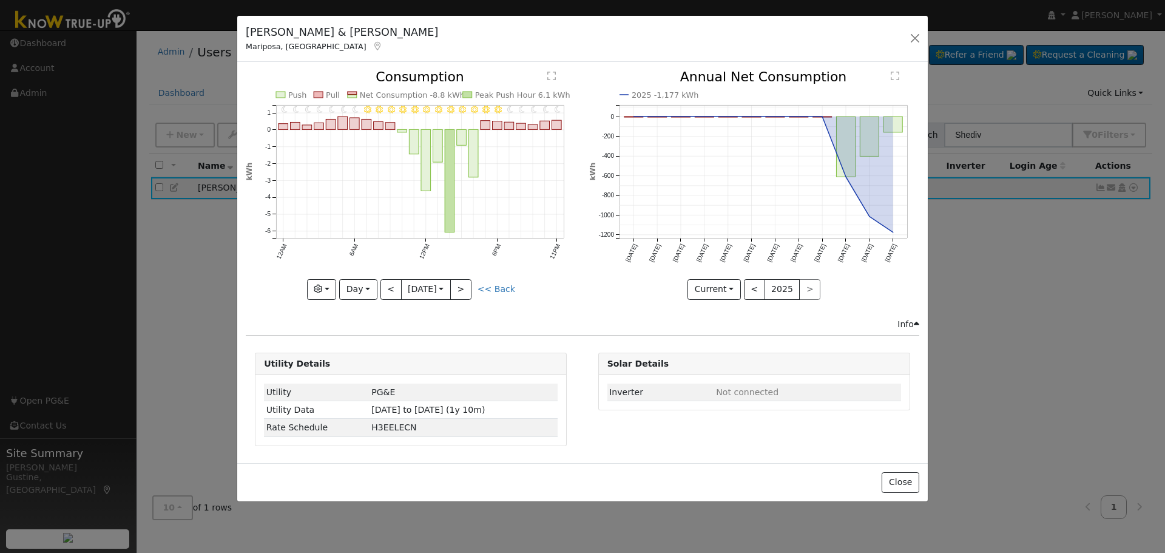
click at [466, 279] on div at bounding box center [411, 184] width 330 height 229
click at [466, 279] on button ">" at bounding box center [460, 289] width 21 height 21
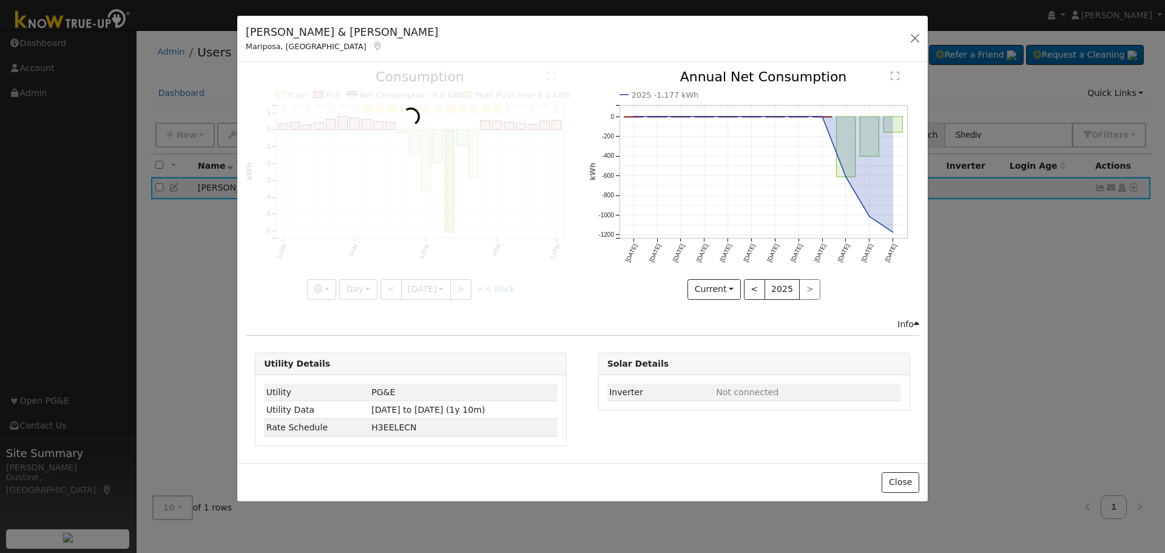
click at [466, 279] on div at bounding box center [411, 184] width 330 height 229
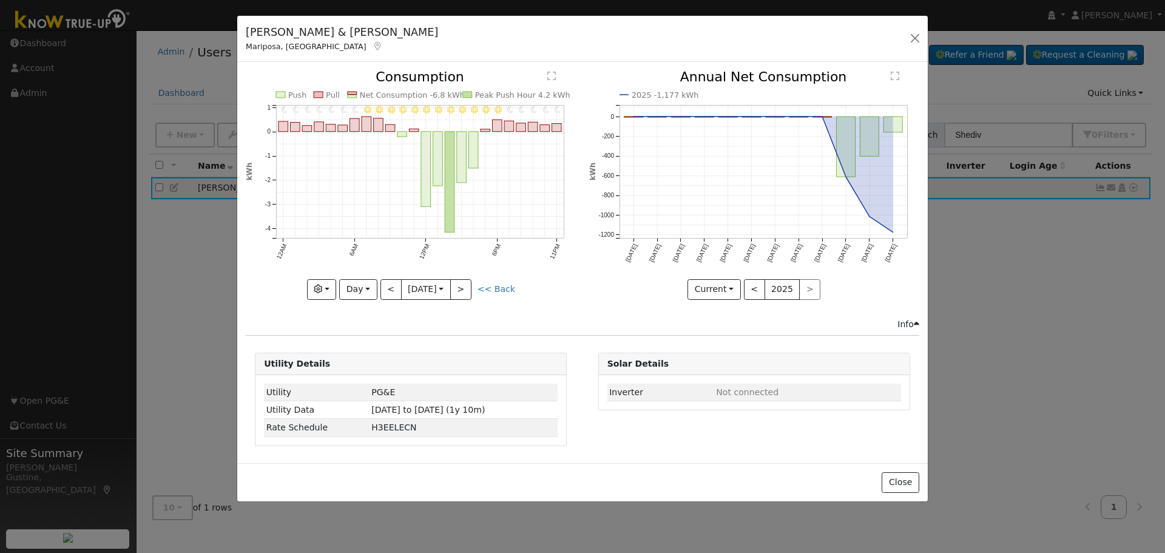
click at [466, 278] on div "11PM - Clear 10PM - Clear 9PM - Clear 8PM - Clear 7PM - Clear 6PM - Clear 5PM -…" at bounding box center [411, 184] width 330 height 229
drag, startPoint x: 466, startPoint y: 278, endPoint x: 464, endPoint y: 285, distance: 6.9
click at [464, 285] on button ">" at bounding box center [460, 289] width 21 height 21
click at [0, 0] on div at bounding box center [0, 0] width 0 height 0
click at [464, 285] on div at bounding box center [411, 184] width 330 height 229
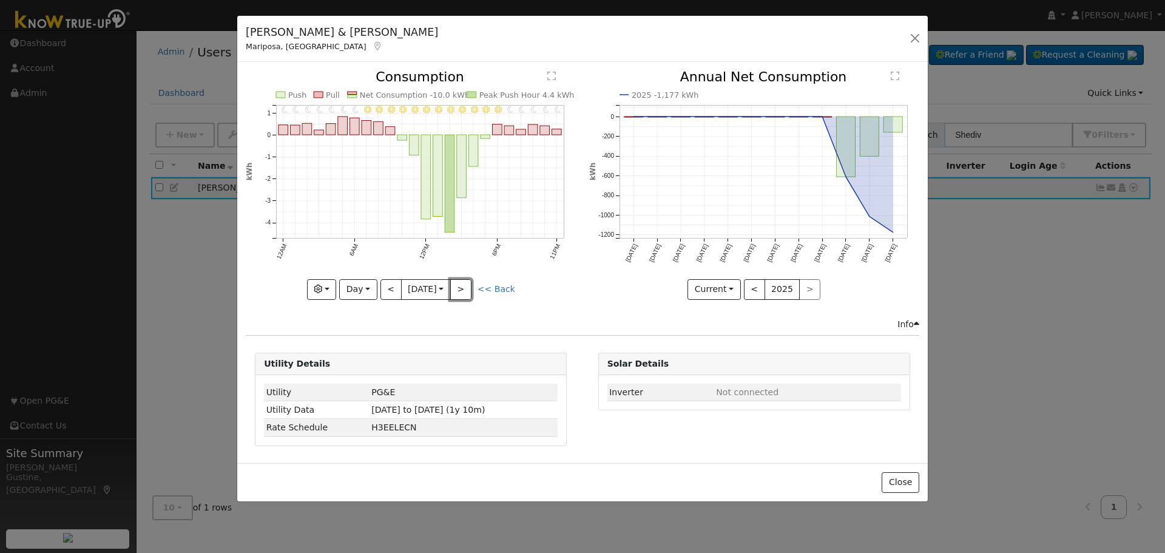
click at [464, 286] on button ">" at bounding box center [460, 289] width 21 height 21
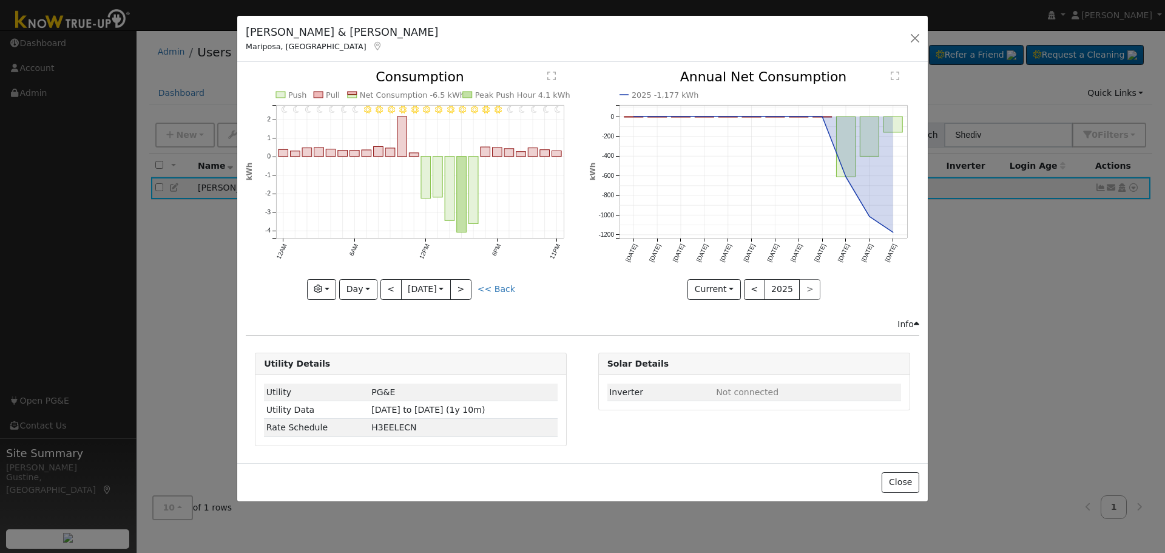
click at [464, 286] on div at bounding box center [411, 184] width 330 height 229
click at [464, 285] on button ">" at bounding box center [460, 289] width 21 height 21
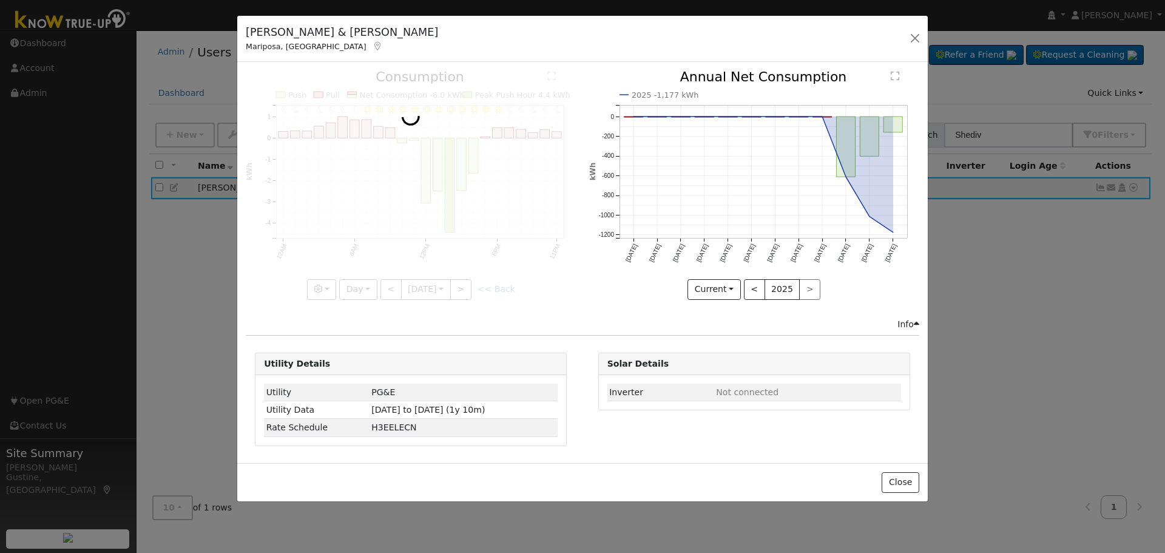
click at [464, 285] on div at bounding box center [411, 184] width 330 height 229
click at [463, 291] on div at bounding box center [411, 184] width 330 height 229
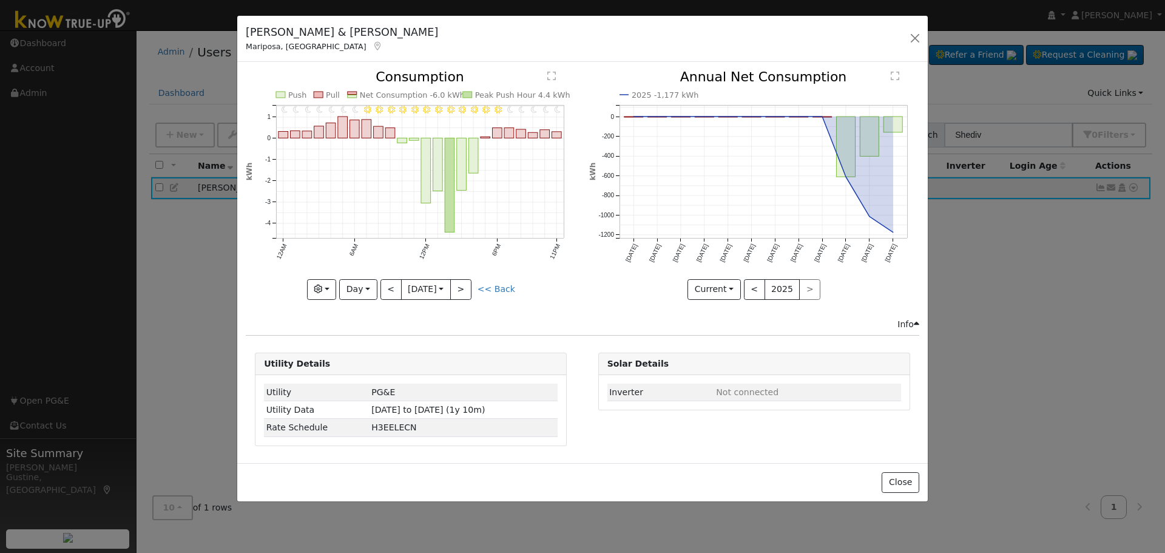
click at [463, 291] on div "11PM - Clear 10PM - Clear 9PM - Clear 8PM - Clear 7PM - Clear 6PM - Clear 5PM -…" at bounding box center [411, 184] width 330 height 229
click at [463, 291] on button ">" at bounding box center [460, 289] width 21 height 21
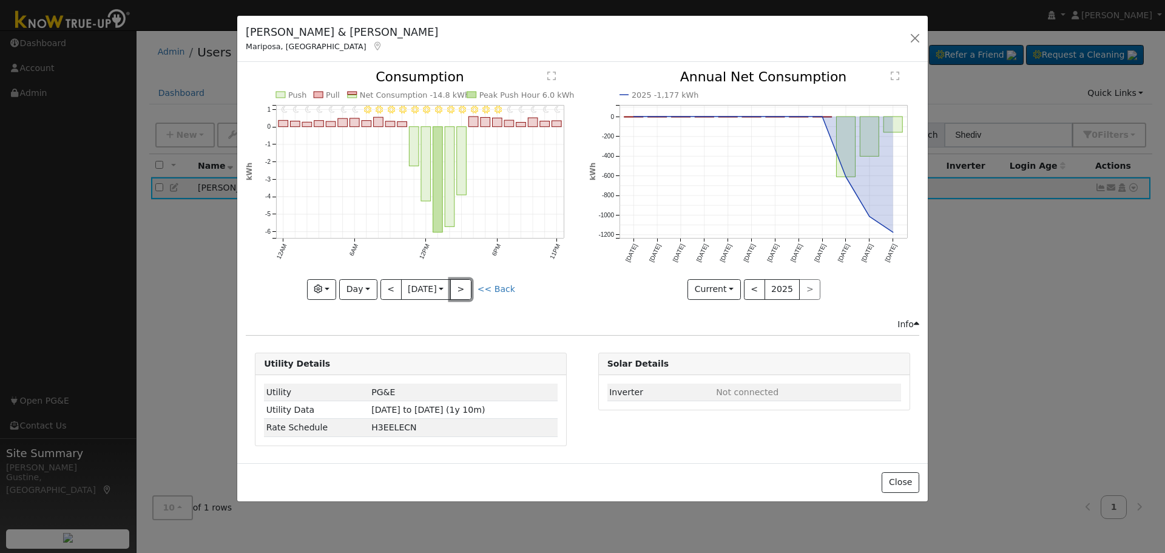
click at [464, 292] on button ">" at bounding box center [460, 289] width 21 height 21
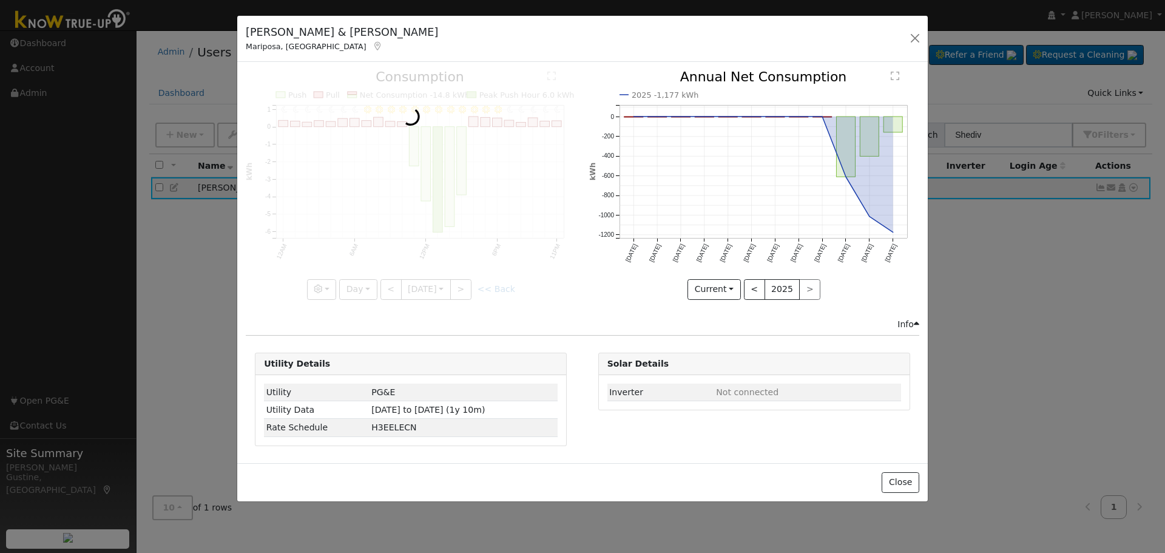
click at [465, 292] on div at bounding box center [411, 184] width 330 height 229
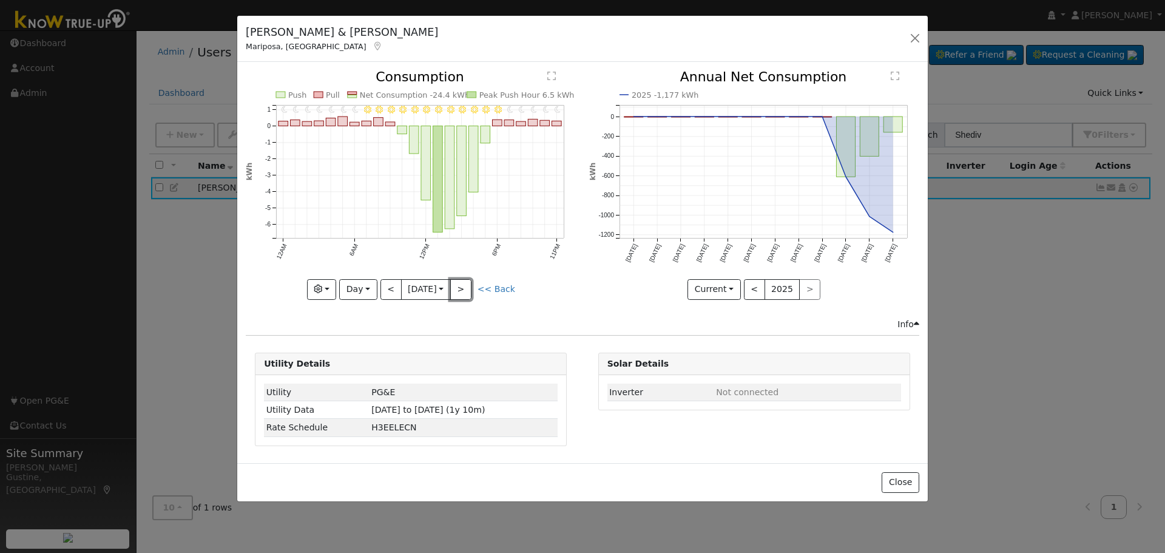
click at [465, 292] on button ">" at bounding box center [460, 289] width 21 height 21
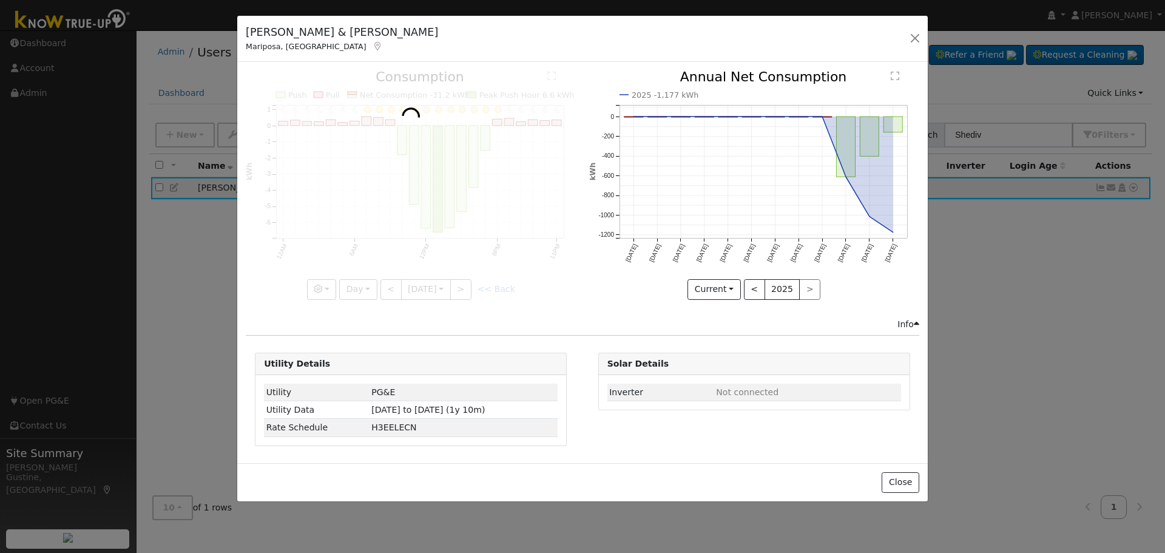
click at [465, 292] on div at bounding box center [411, 184] width 330 height 229
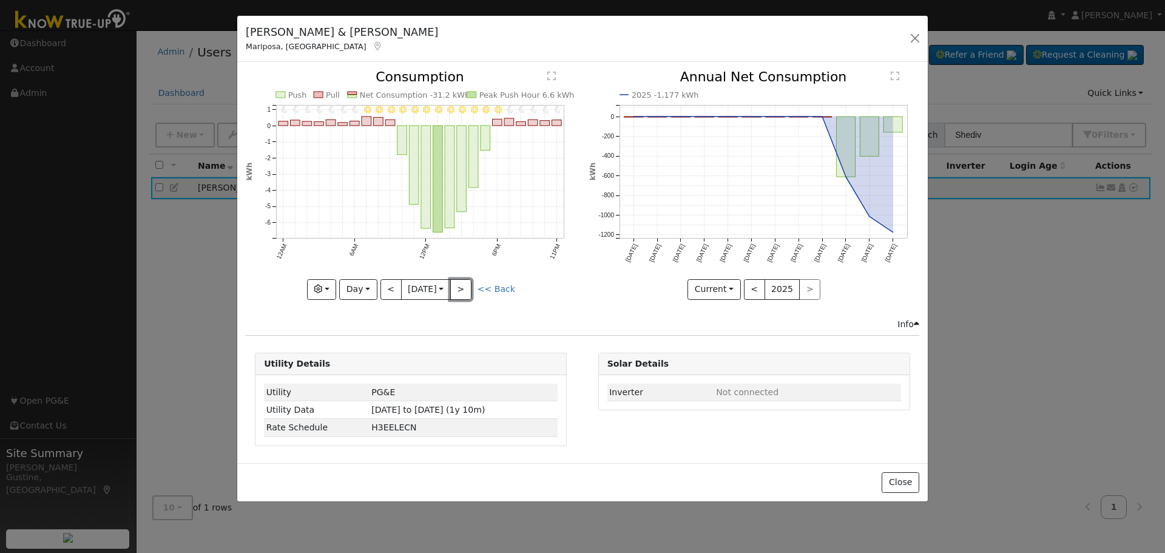
click at [465, 292] on button ">" at bounding box center [460, 289] width 21 height 21
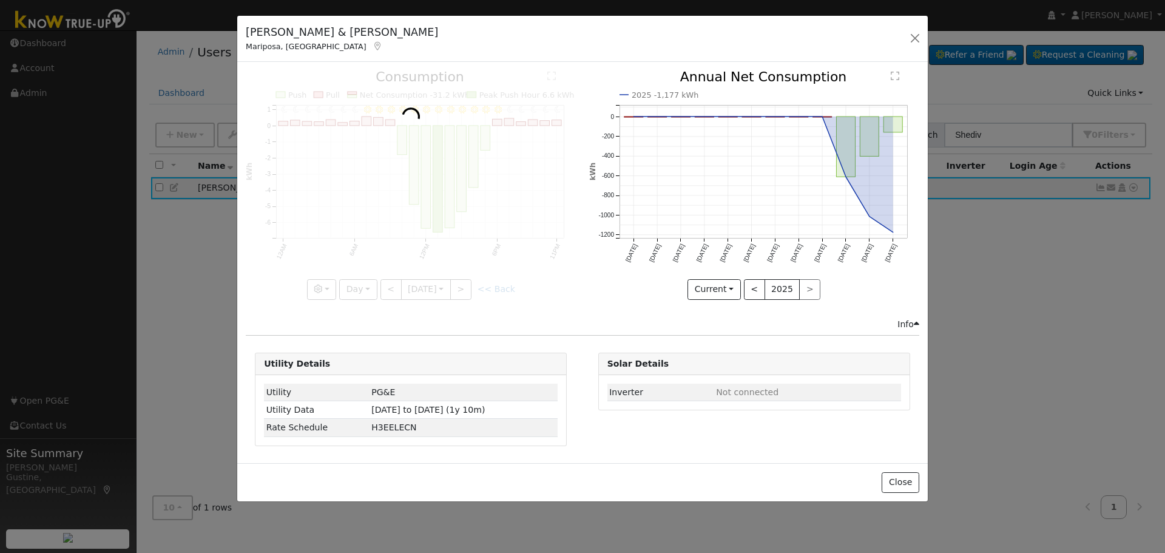
click at [465, 292] on div at bounding box center [411, 184] width 330 height 229
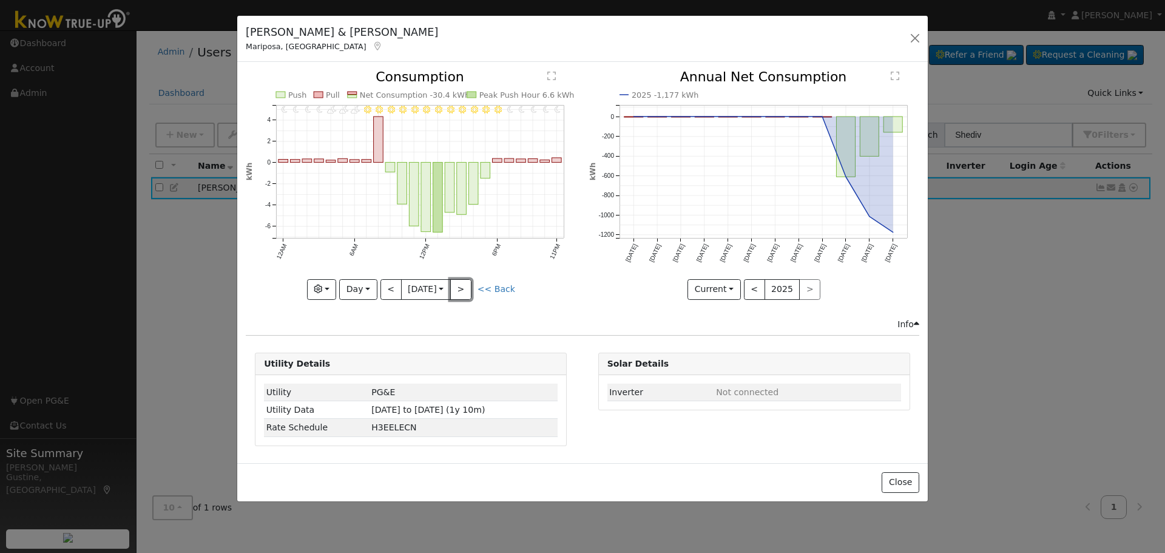
click at [465, 292] on button ">" at bounding box center [460, 289] width 21 height 21
click at [0, 0] on div at bounding box center [0, 0] width 0 height 0
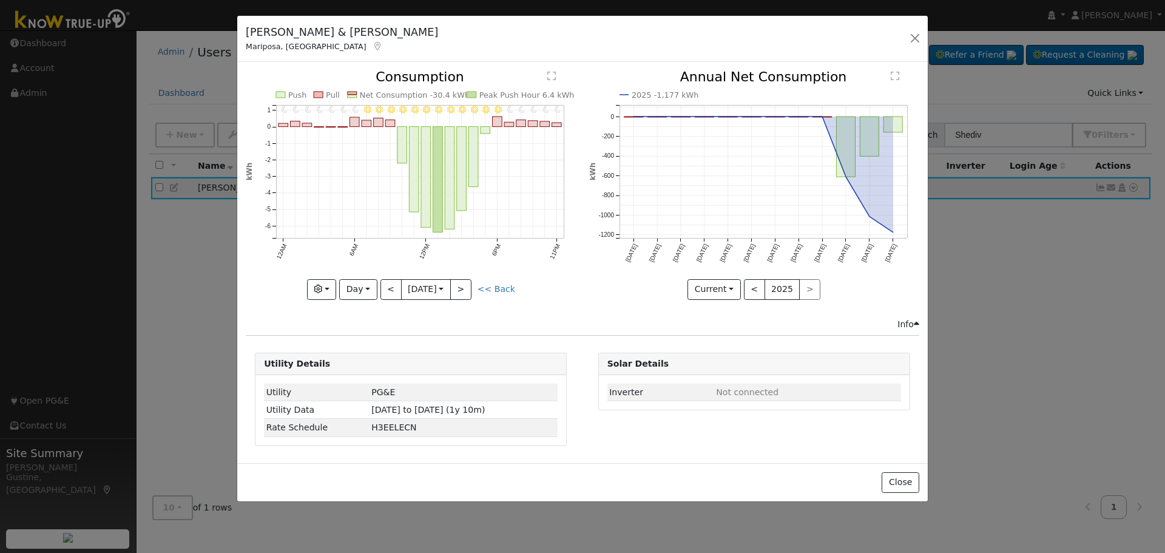
click at [465, 292] on div "11PM - Clear 10PM - MostlyClear 9PM - MostlyClear 8PM - Clear 7PM - MostlyClear…" at bounding box center [411, 184] width 330 height 229
click at [465, 292] on button ">" at bounding box center [460, 289] width 21 height 21
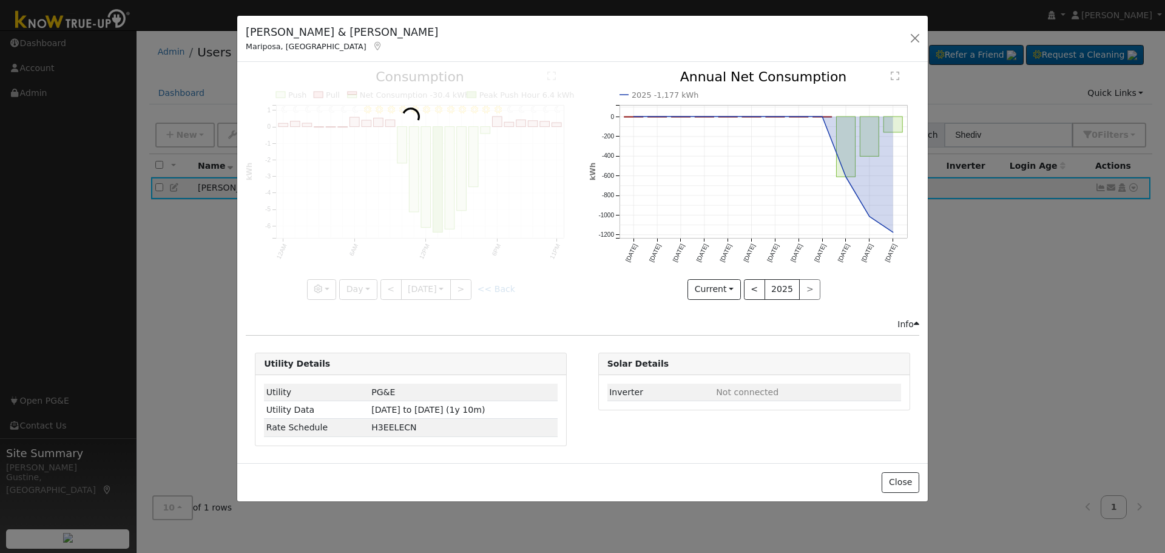
click at [465, 292] on div at bounding box center [411, 184] width 330 height 229
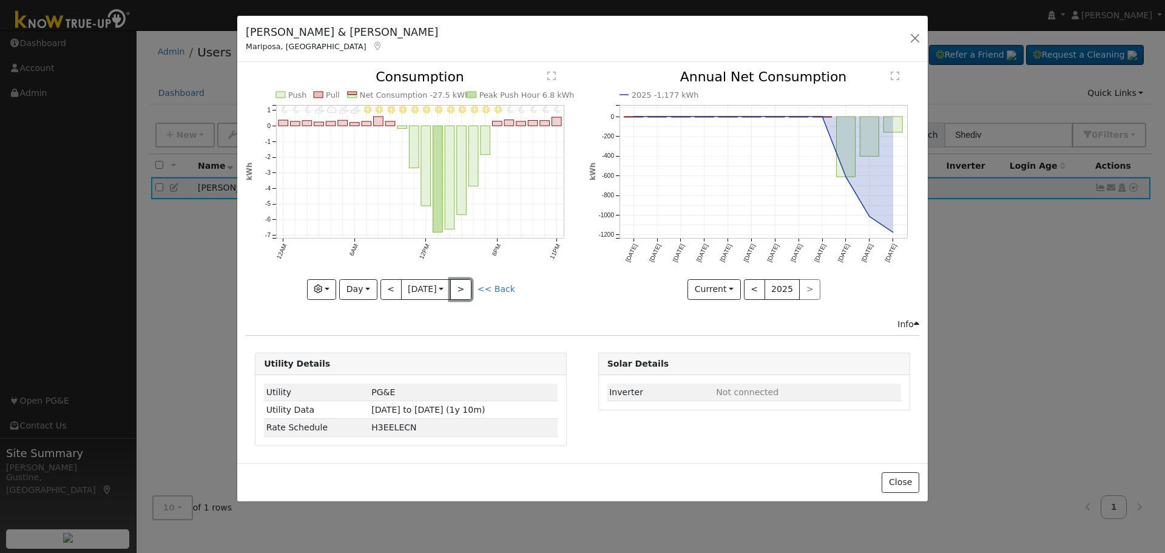
click at [465, 292] on button ">" at bounding box center [460, 289] width 21 height 21
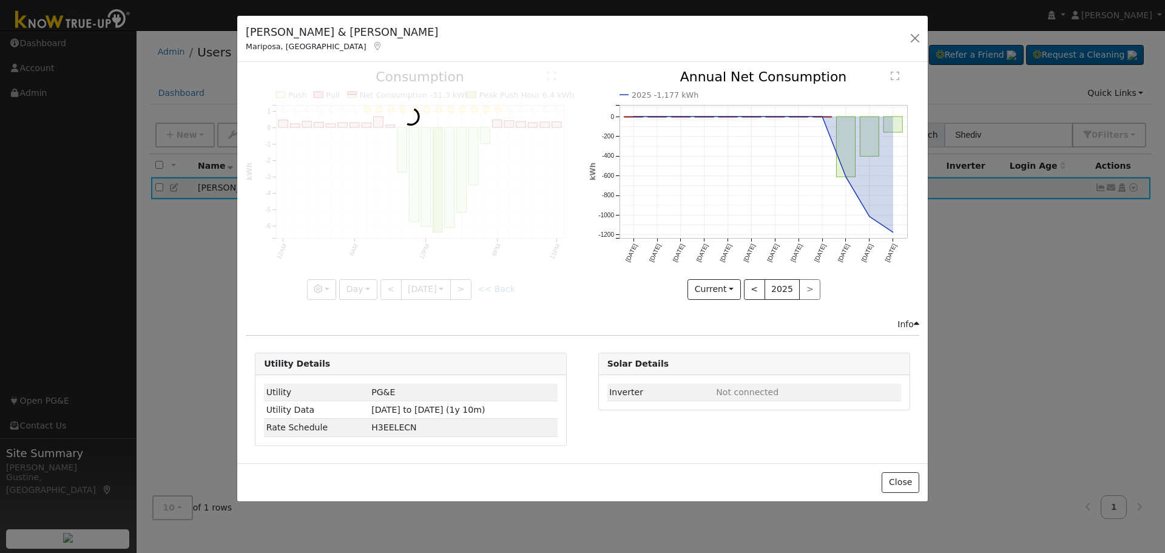
click at [465, 292] on div at bounding box center [411, 184] width 330 height 229
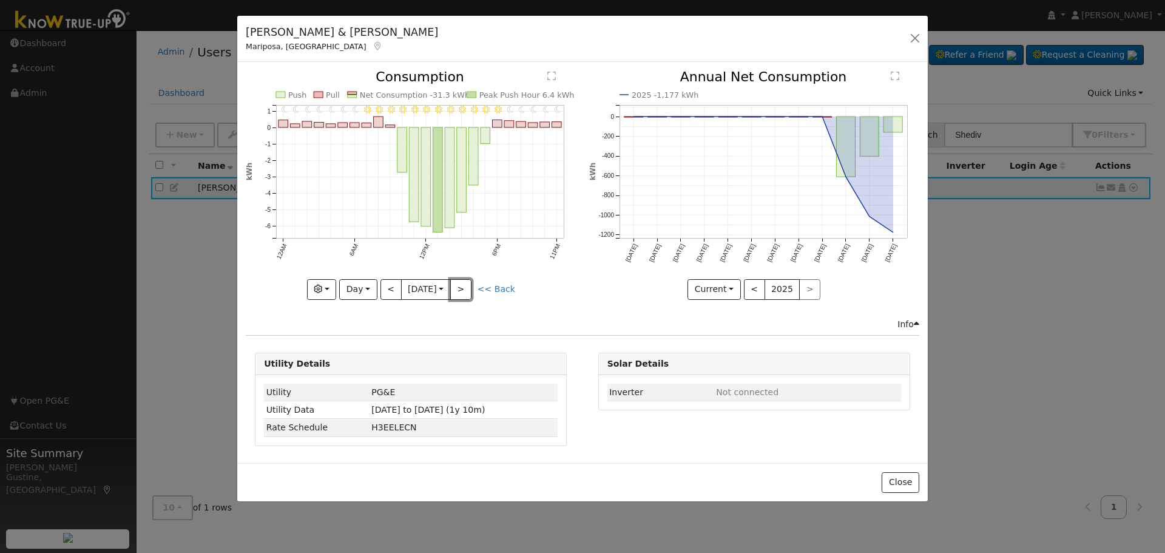
click at [465, 292] on button ">" at bounding box center [460, 289] width 21 height 21
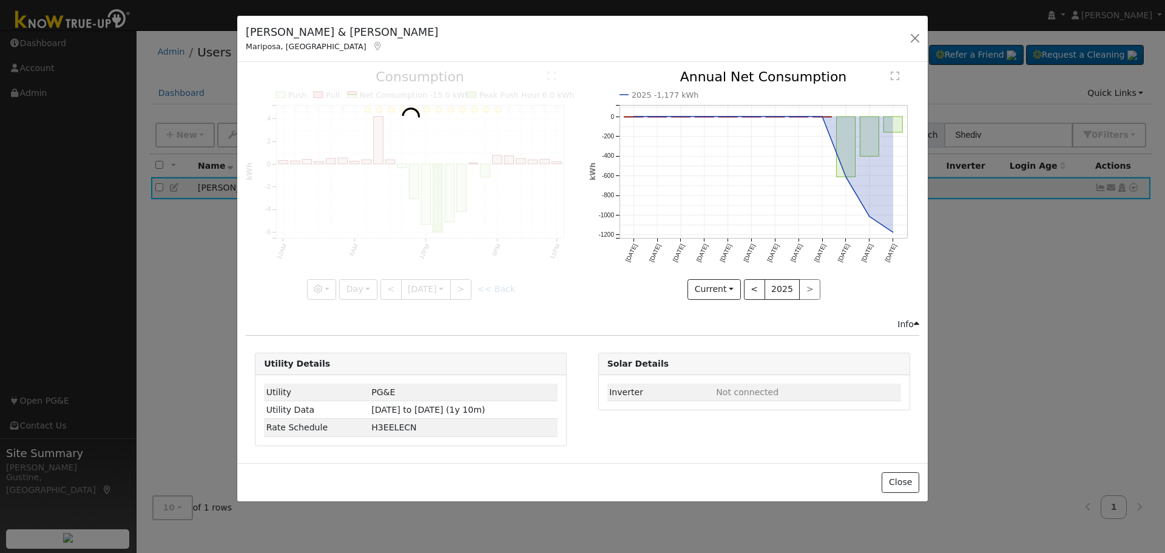
click at [465, 292] on div at bounding box center [411, 184] width 330 height 229
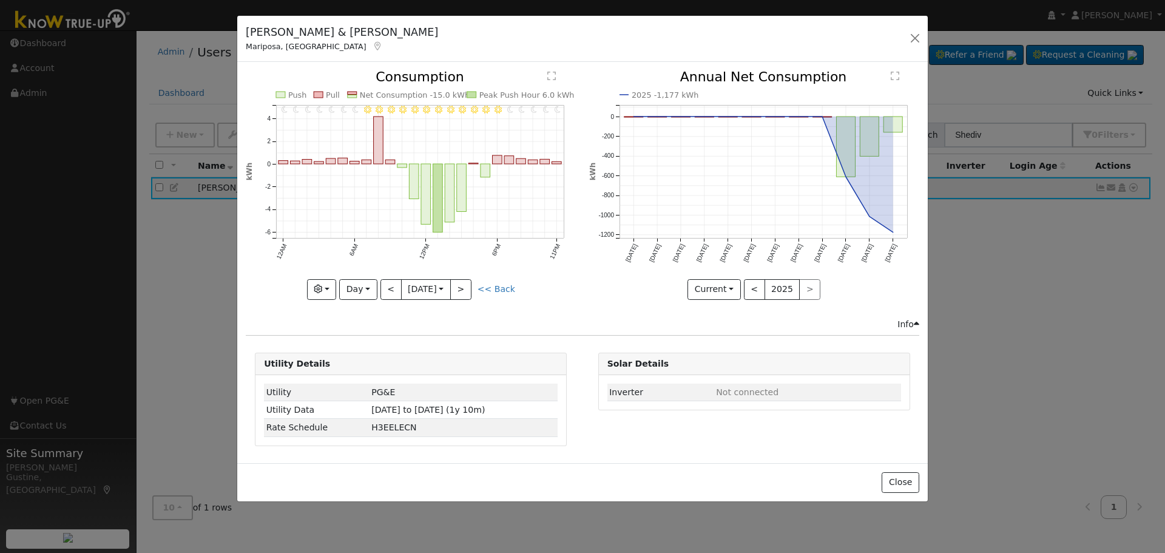
click at [465, 292] on div "11PM - MostlyClear 10PM - MostlyClear 9PM - MostlyClear 8PM - MostlyClear 7PM -…" at bounding box center [411, 184] width 330 height 229
click at [465, 292] on button ">" at bounding box center [460, 289] width 21 height 21
click at [0, 0] on div at bounding box center [0, 0] width 0 height 0
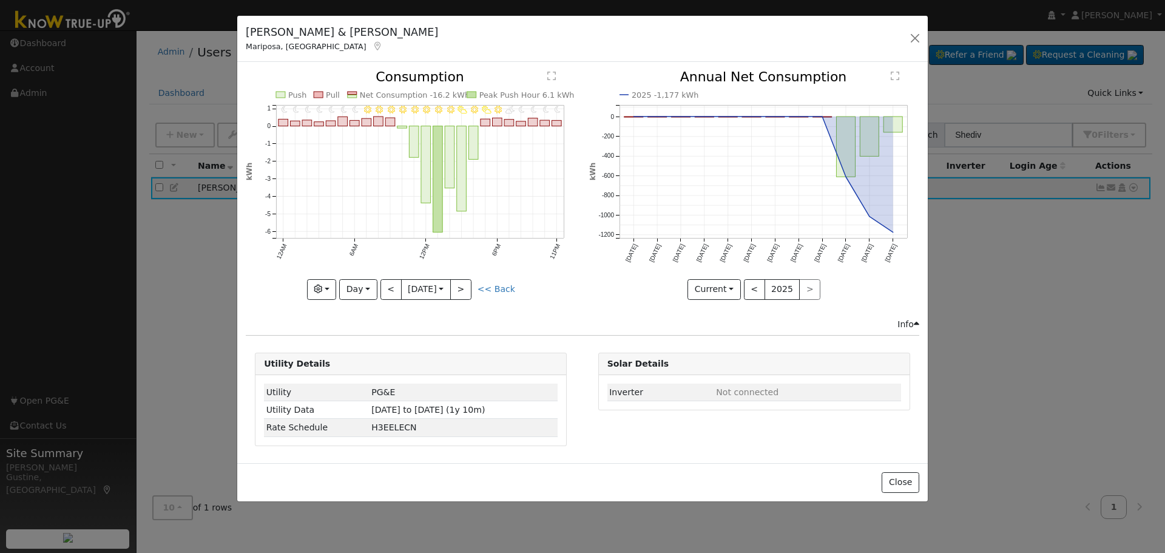
click at [465, 292] on div at bounding box center [411, 184] width 330 height 229
click at [465, 292] on button ">" at bounding box center [460, 289] width 21 height 21
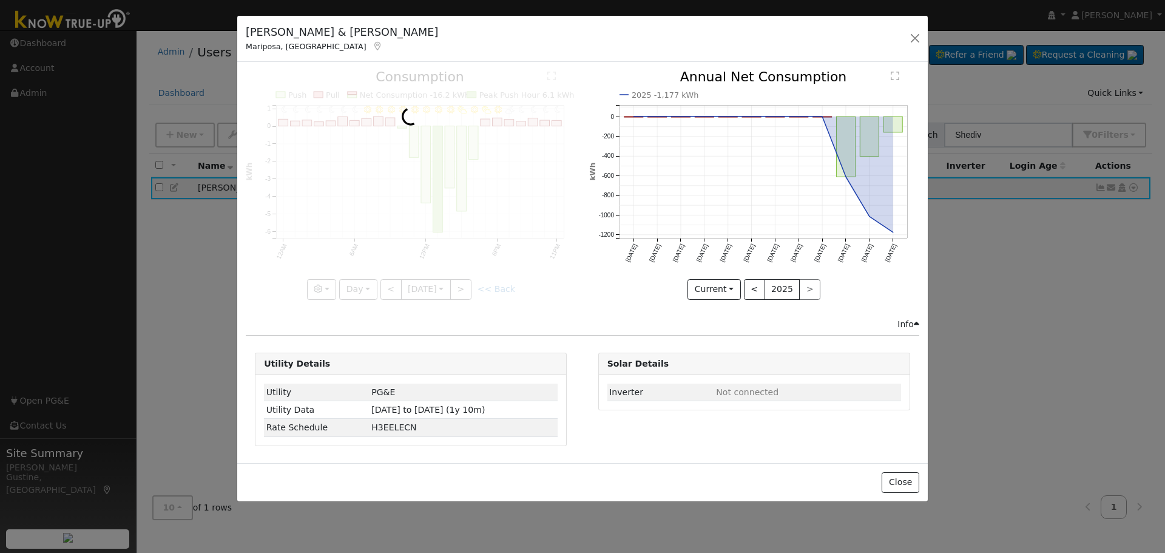
click at [465, 292] on div at bounding box center [411, 184] width 330 height 229
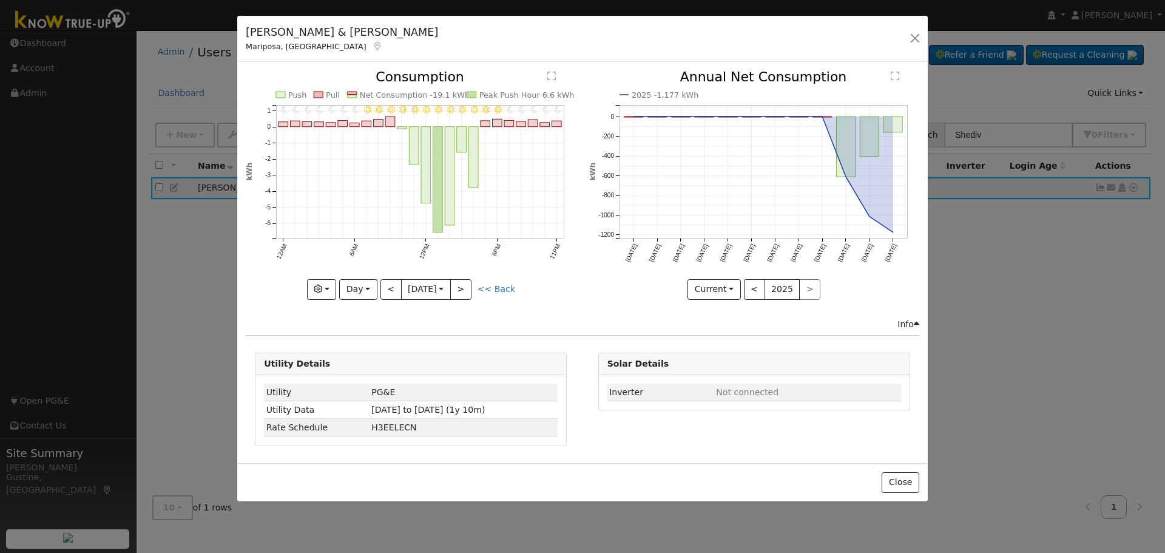
click at [465, 292] on div "11PM - Clear 10PM - Clear 9PM - Clear 8PM - Clear 7PM - Clear 6PM - Clear 5PM -…" at bounding box center [411, 184] width 330 height 229
click at [465, 292] on button ">" at bounding box center [460, 289] width 21 height 21
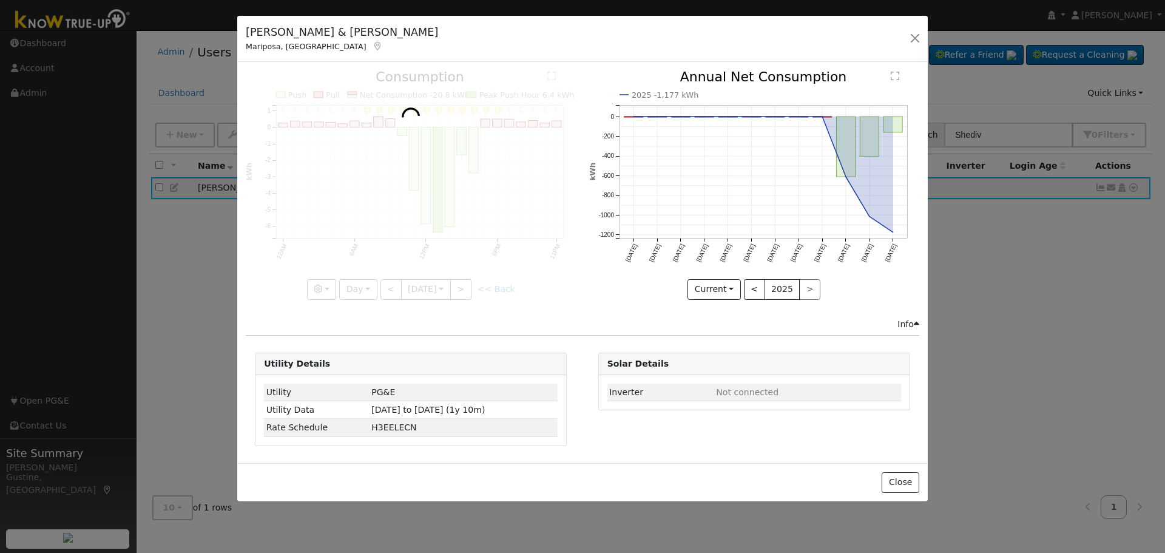
click at [465, 292] on div at bounding box center [411, 184] width 330 height 229
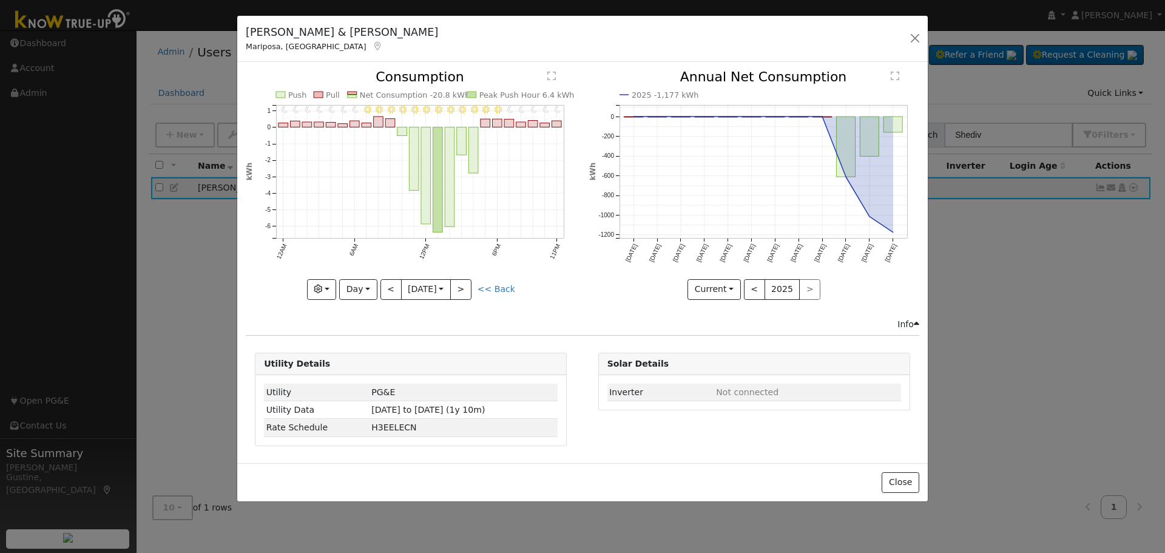
drag, startPoint x: 1164, startPoint y: 259, endPoint x: 1151, endPoint y: 264, distance: 14.4
click at [1164, 259] on div "Michael & Ann Shedivy Mariposa, CA Default Account Default Account 5515 Butterf…" at bounding box center [582, 276] width 1165 height 553
click at [465, 286] on button ">" at bounding box center [460, 289] width 21 height 21
click at [441, 293] on div "11PM - Clear 10PM - Clear 9PM - Clear 8PM - Clear 7PM - Clear 6PM - Clear 5PM -…" at bounding box center [411, 184] width 330 height 229
click at [443, 292] on input "2025-08-01" at bounding box center [426, 289] width 49 height 19
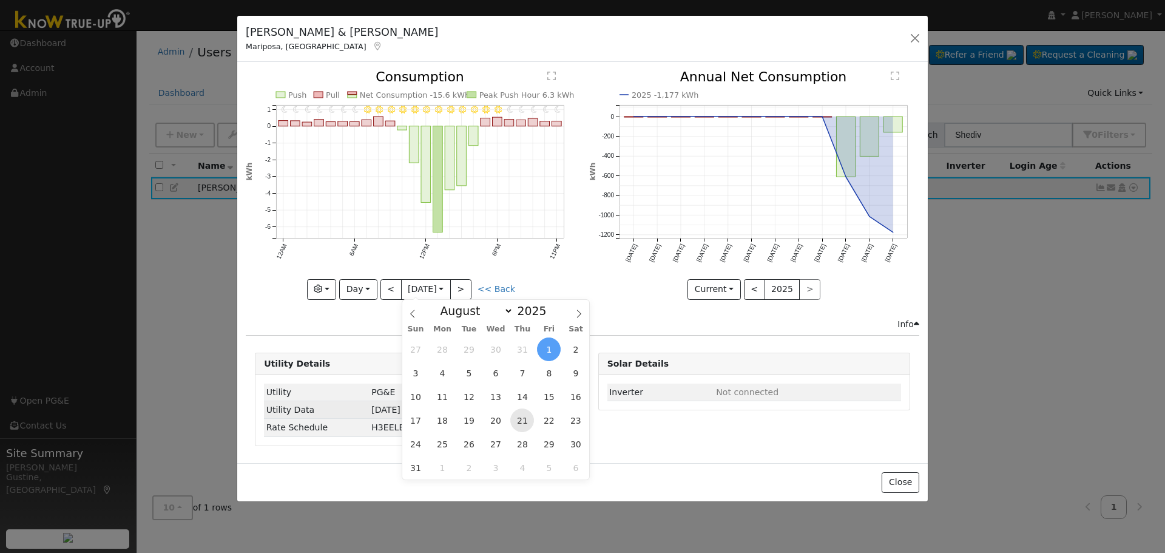
click at [516, 417] on span "21" at bounding box center [522, 420] width 24 height 24
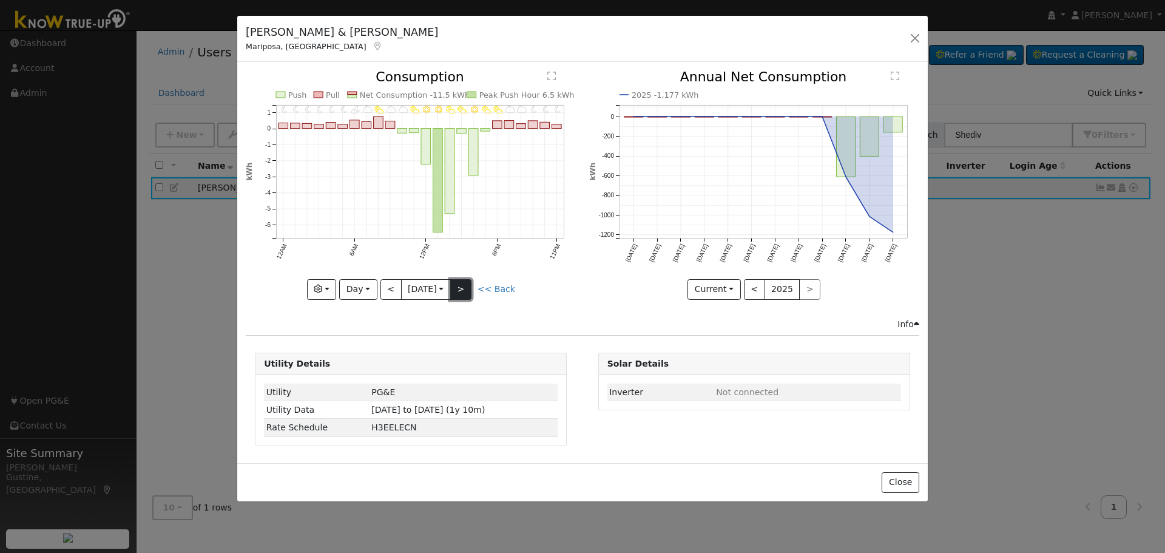
click at [469, 286] on button ">" at bounding box center [460, 289] width 21 height 21
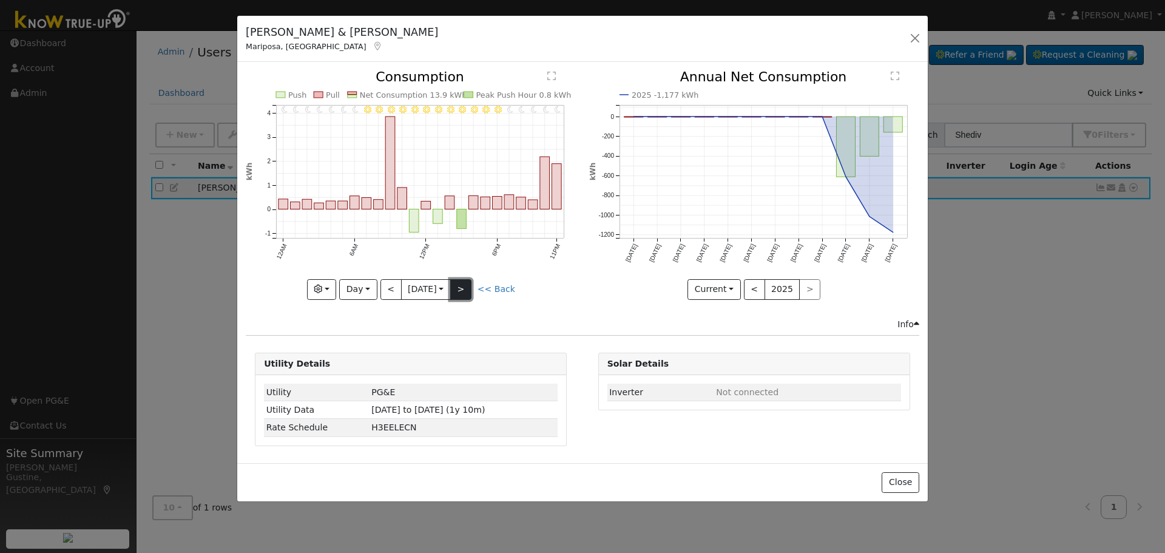
click at [468, 286] on button ">" at bounding box center [460, 289] width 21 height 21
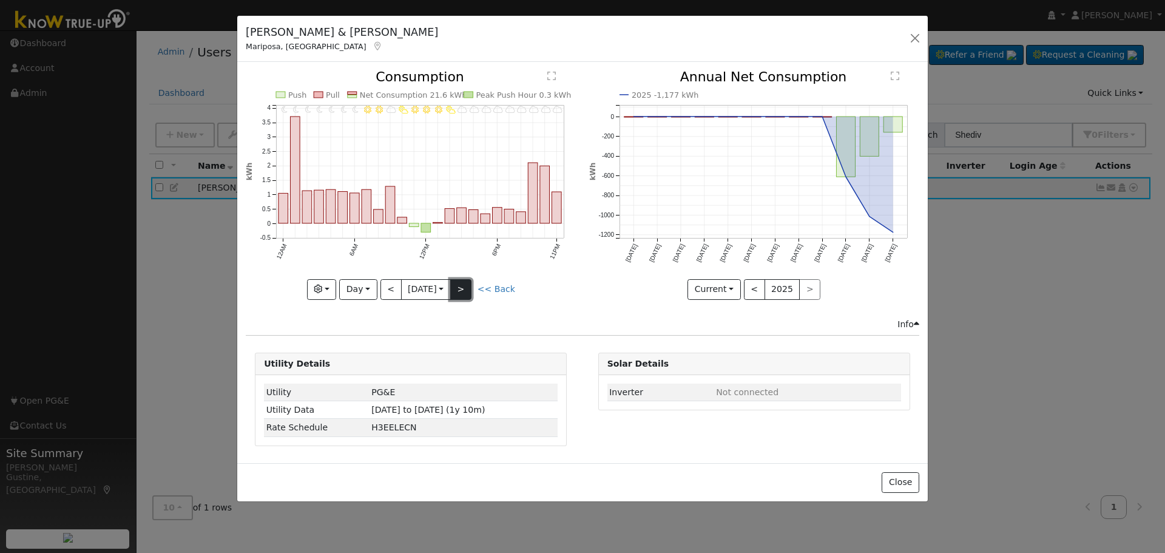
click at [468, 286] on button ">" at bounding box center [460, 289] width 21 height 21
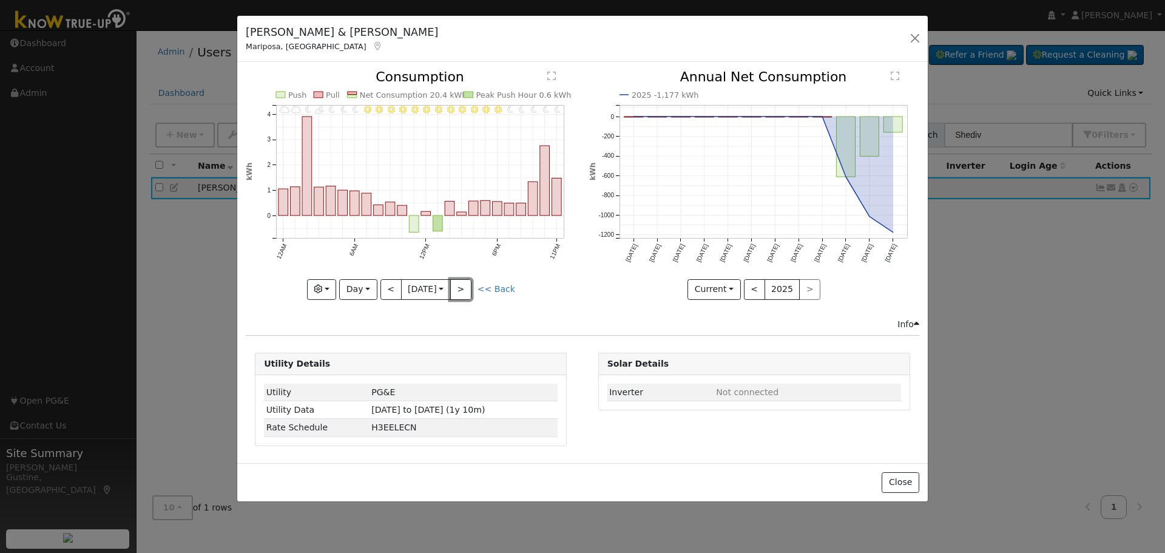
click at [468, 287] on button ">" at bounding box center [460, 289] width 21 height 21
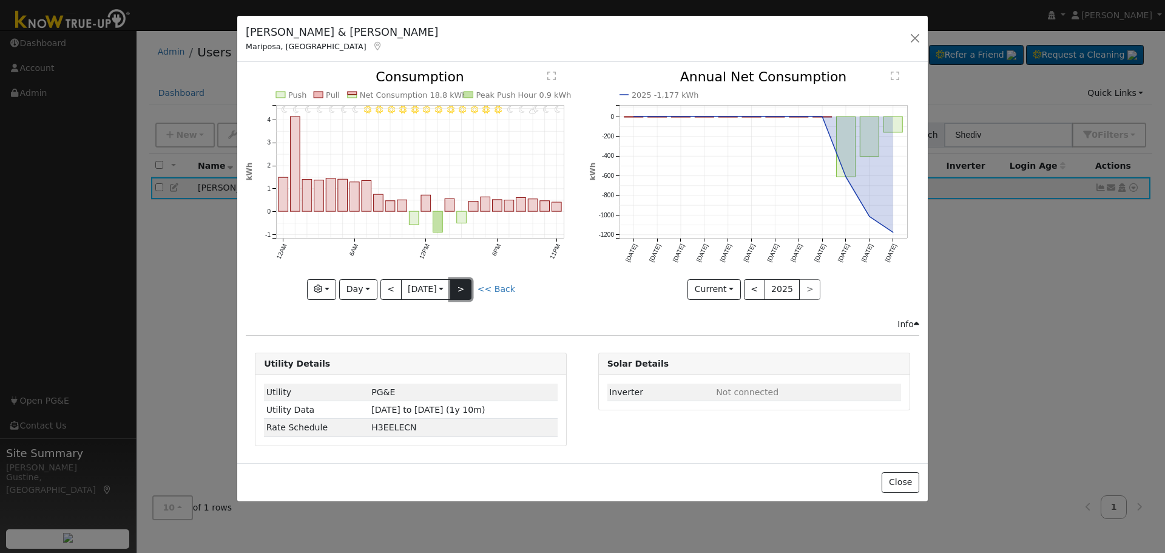
click at [468, 288] on button ">" at bounding box center [460, 289] width 21 height 21
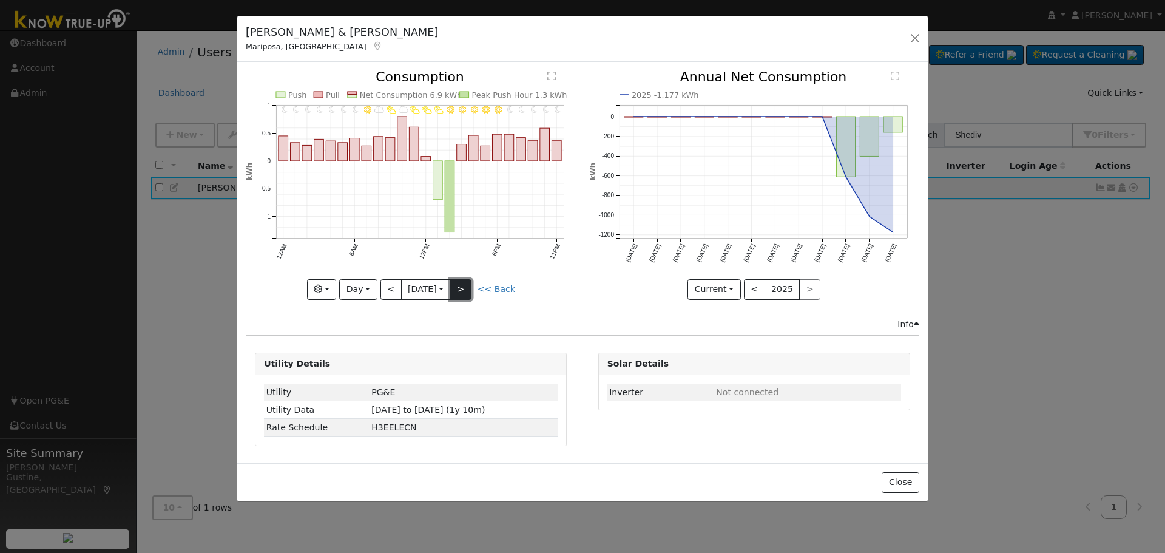
click at [469, 288] on button ">" at bounding box center [460, 289] width 21 height 21
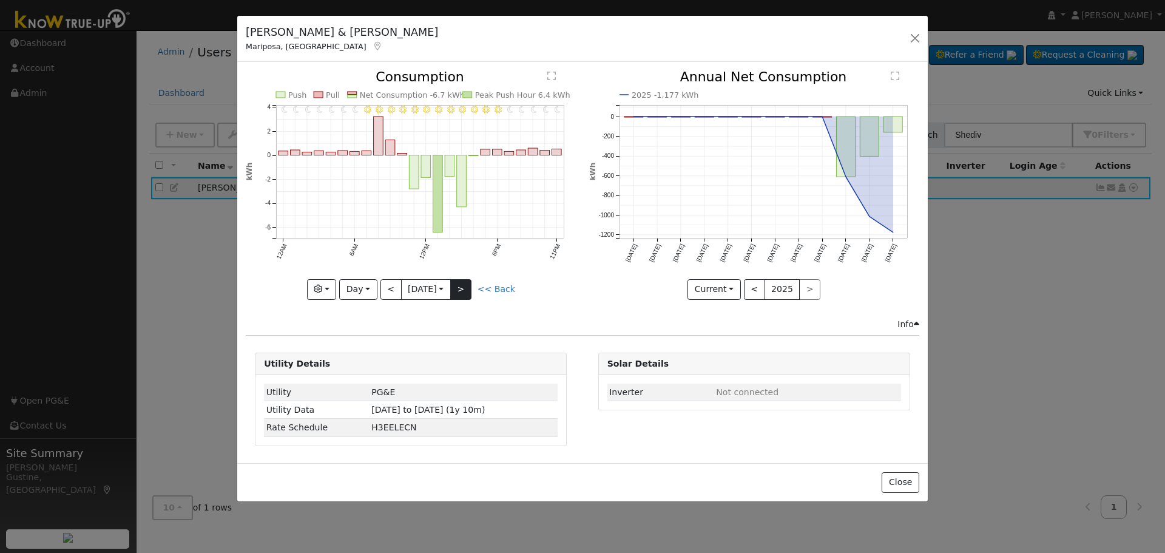
click at [470, 287] on div "11PM - Clear 10PM - Clear 9PM - Clear 8PM - Clear 7PM - Clear 6PM - Clear 5PM -…" at bounding box center [411, 184] width 330 height 229
click at [470, 287] on button ">" at bounding box center [460, 289] width 21 height 21
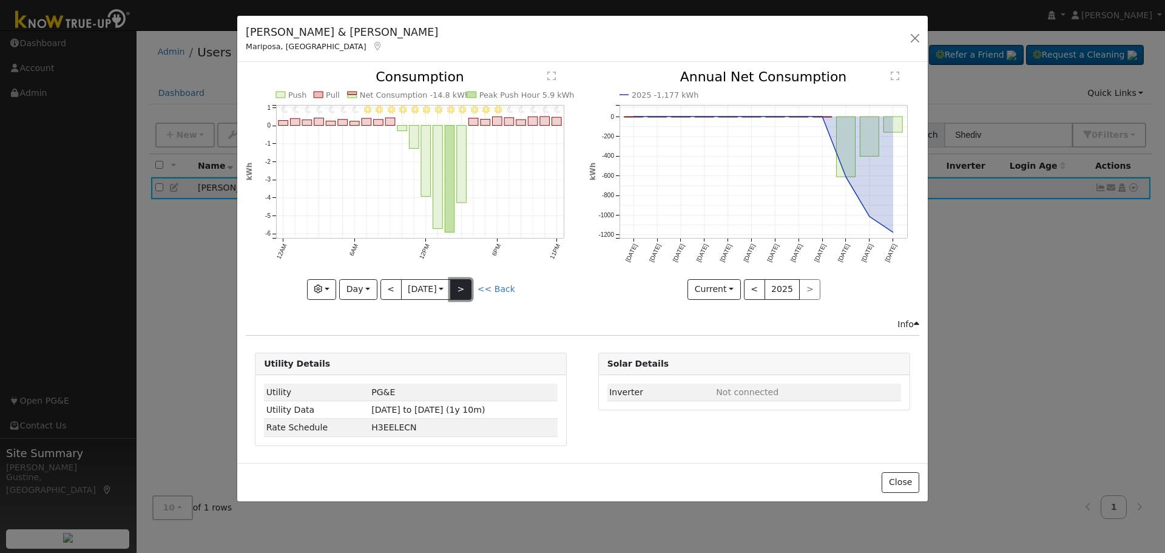
click at [470, 287] on button ">" at bounding box center [460, 289] width 21 height 21
click at [471, 287] on div "11PM - Clear 10PM - Clear 9PM - Clear 8PM - Clear 7PM - Clear 6PM - Clear 5PM -…" at bounding box center [411, 184] width 330 height 229
click at [471, 287] on button ">" at bounding box center [460, 289] width 21 height 21
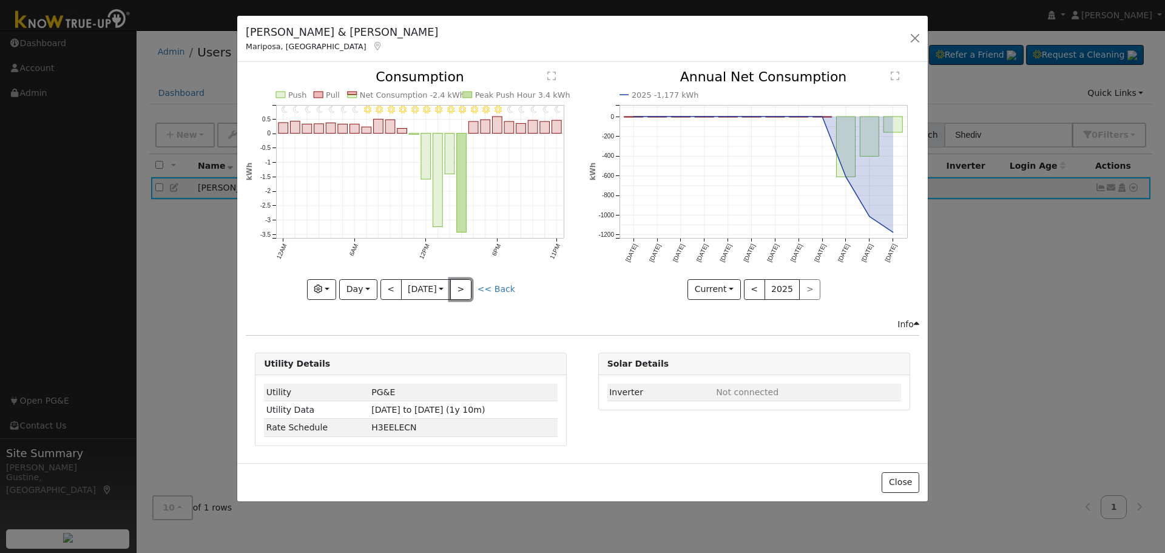
click at [471, 287] on button ">" at bounding box center [460, 289] width 21 height 21
click at [468, 288] on button ">" at bounding box center [460, 289] width 21 height 21
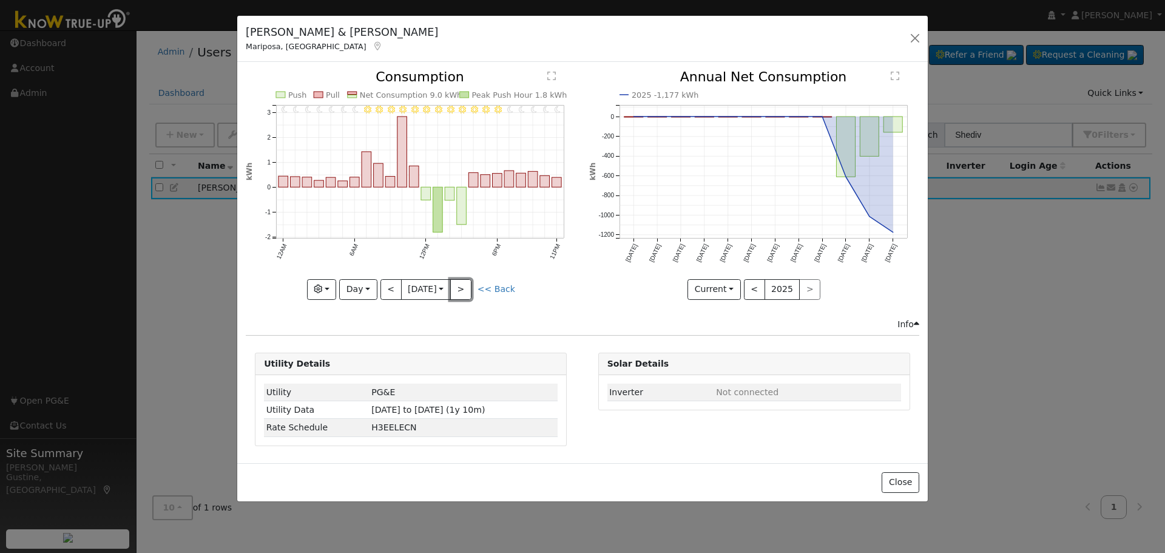
click at [468, 288] on button ">" at bounding box center [460, 289] width 21 height 21
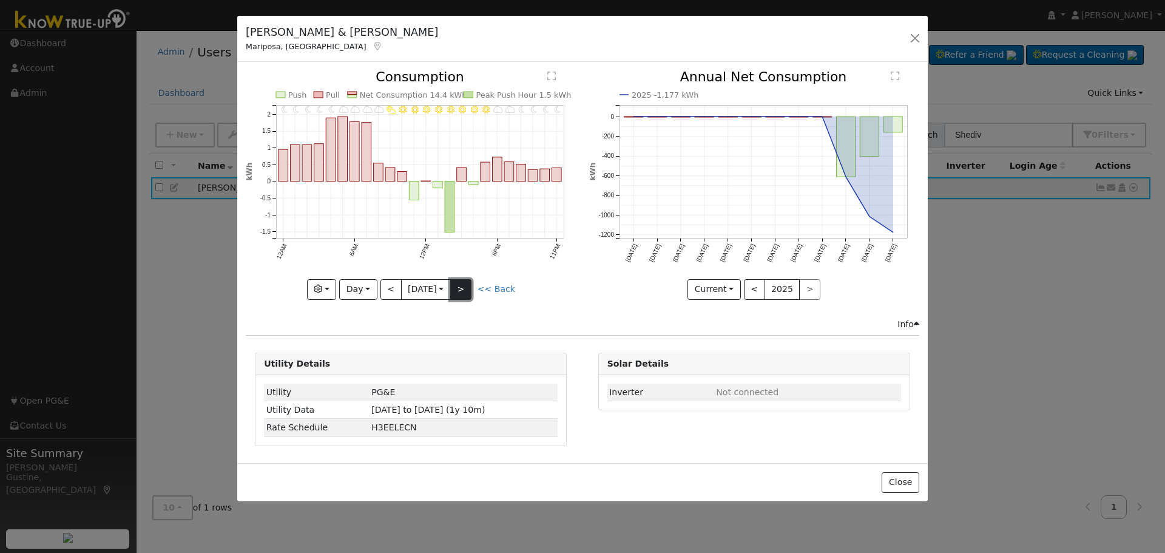
click at [470, 286] on button ">" at bounding box center [460, 289] width 21 height 21
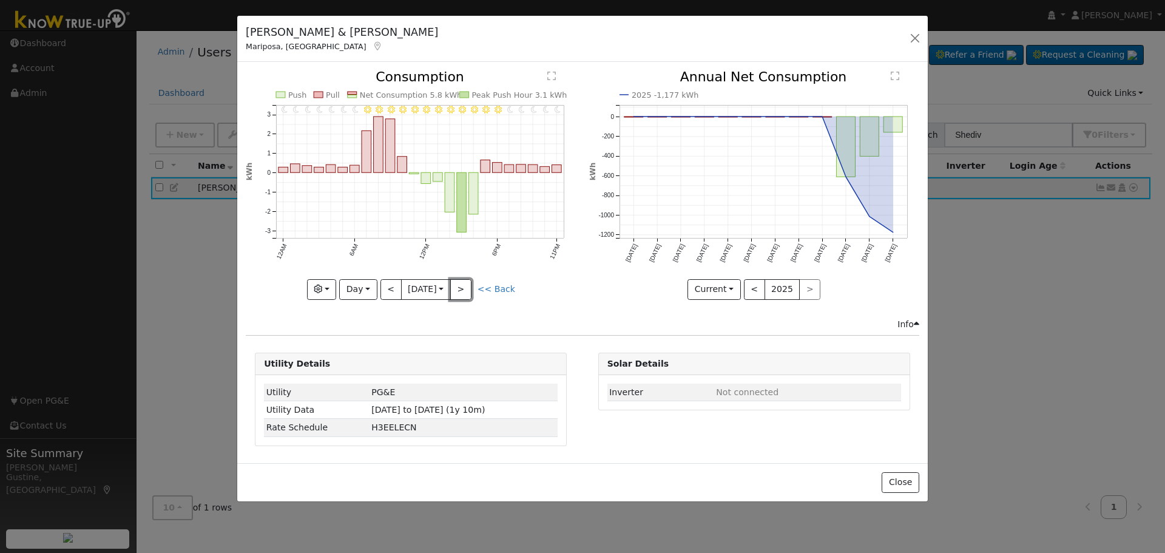
click at [470, 287] on button ">" at bounding box center [460, 289] width 21 height 21
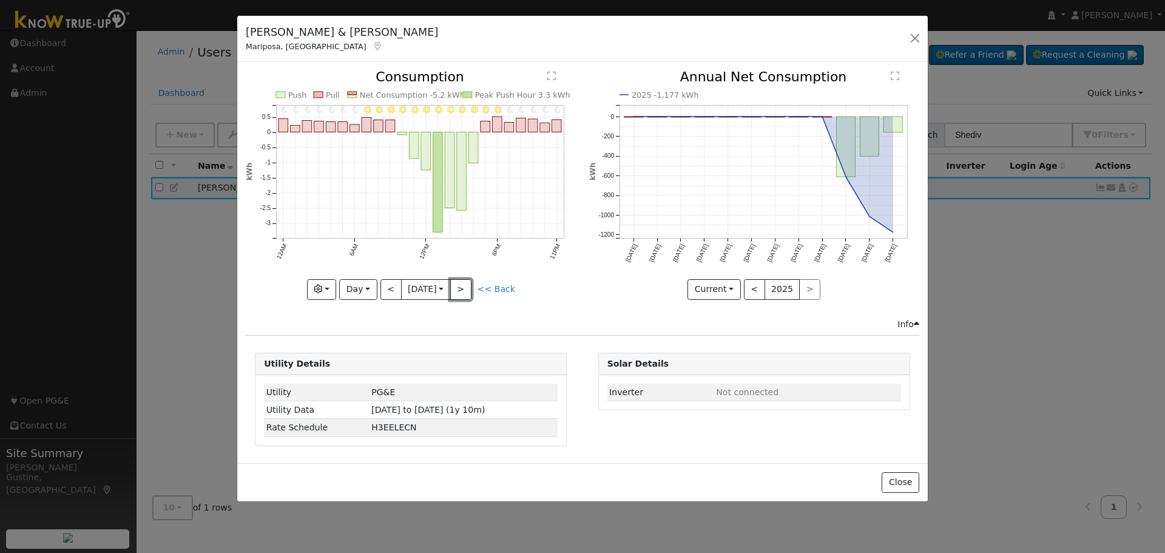
click at [470, 288] on button ">" at bounding box center [460, 289] width 21 height 21
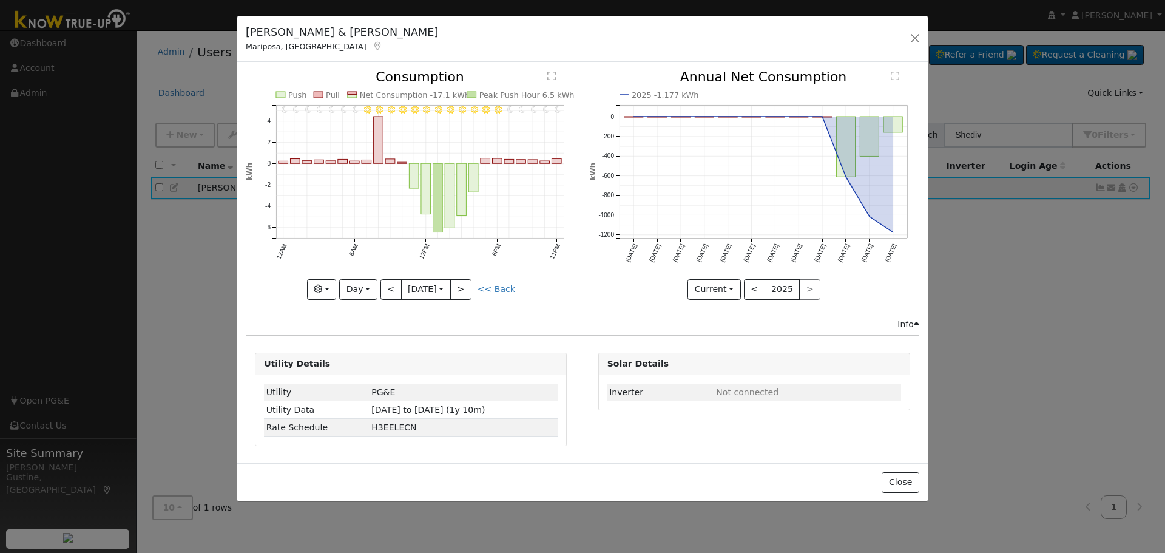
click at [470, 288] on div "11PM - MostlyClear 10PM - Clear 9PM - Clear 8PM - Clear 7PM - Clear 6PM - Clear…" at bounding box center [411, 184] width 330 height 229
click at [470, 288] on button ">" at bounding box center [460, 289] width 21 height 21
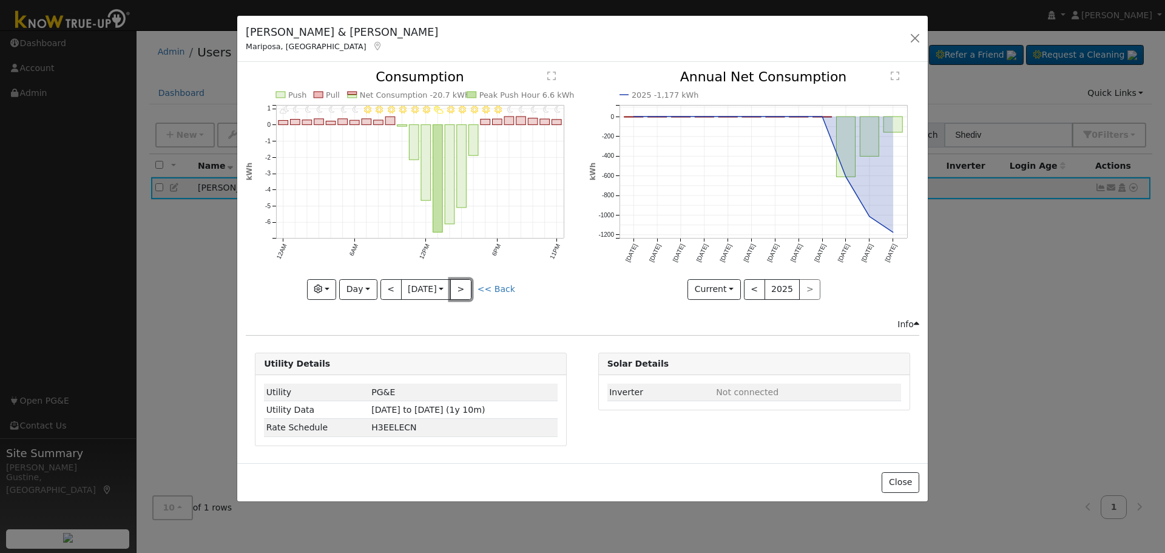
click at [470, 288] on button ">" at bounding box center [460, 289] width 21 height 21
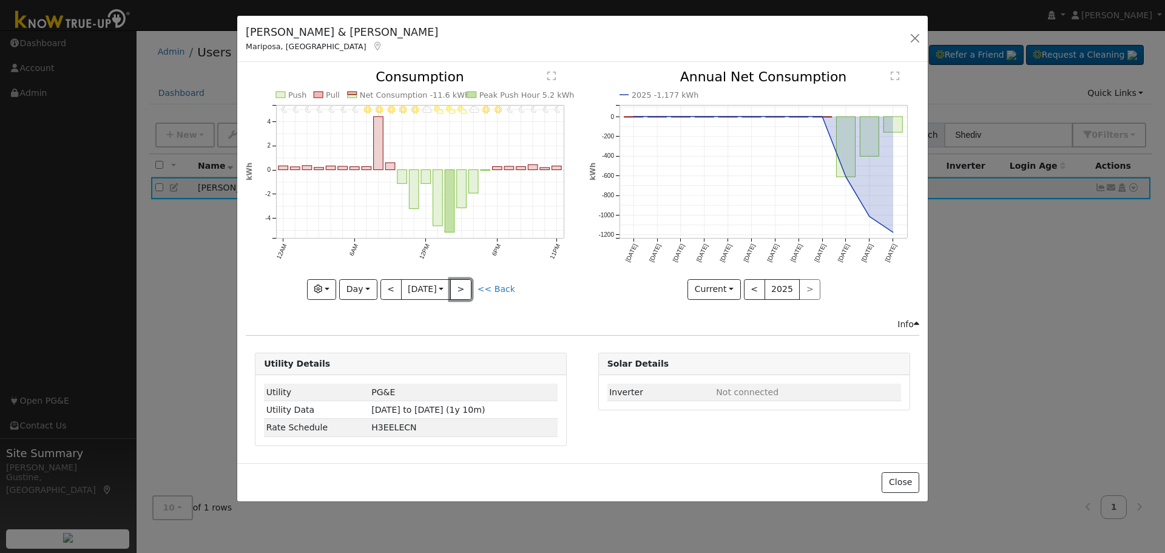
click at [470, 288] on button ">" at bounding box center [460, 289] width 21 height 21
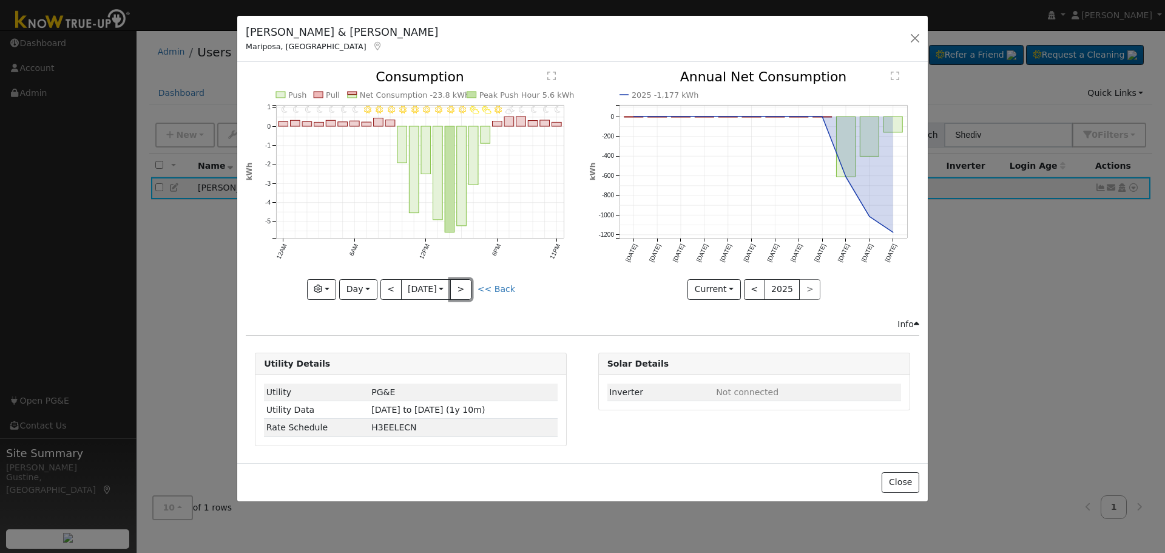
click at [470, 288] on button ">" at bounding box center [460, 289] width 21 height 21
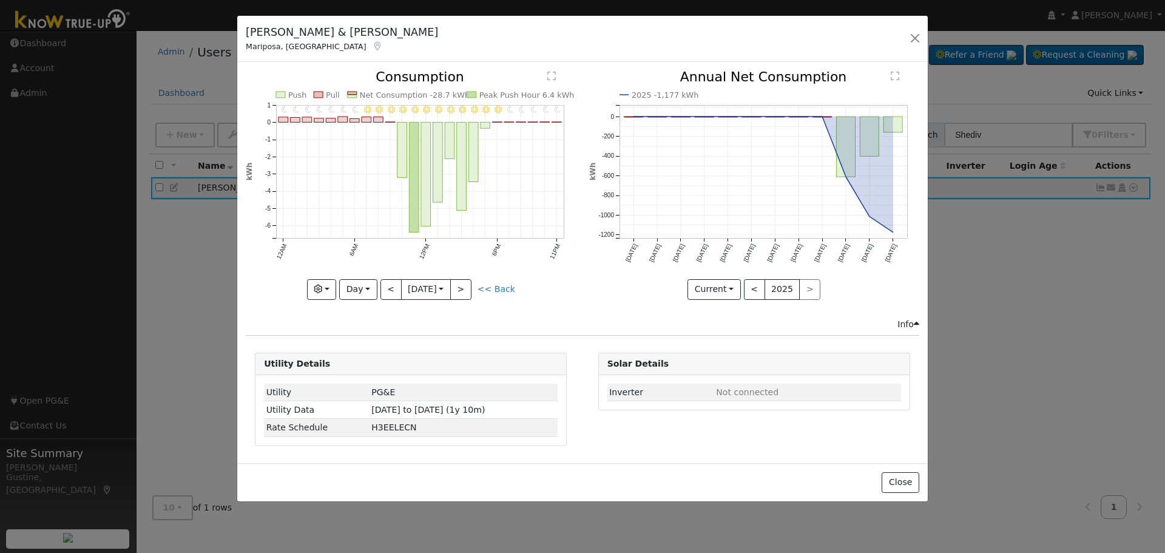
click at [383, 276] on icon "11PM - Clear 10PM - Clear 9PM - Clear 8PM - Clear 7PM - Clear 6PM - Clear 5PM -…" at bounding box center [411, 180] width 330 height 221
click at [385, 281] on button "<" at bounding box center [390, 289] width 21 height 21
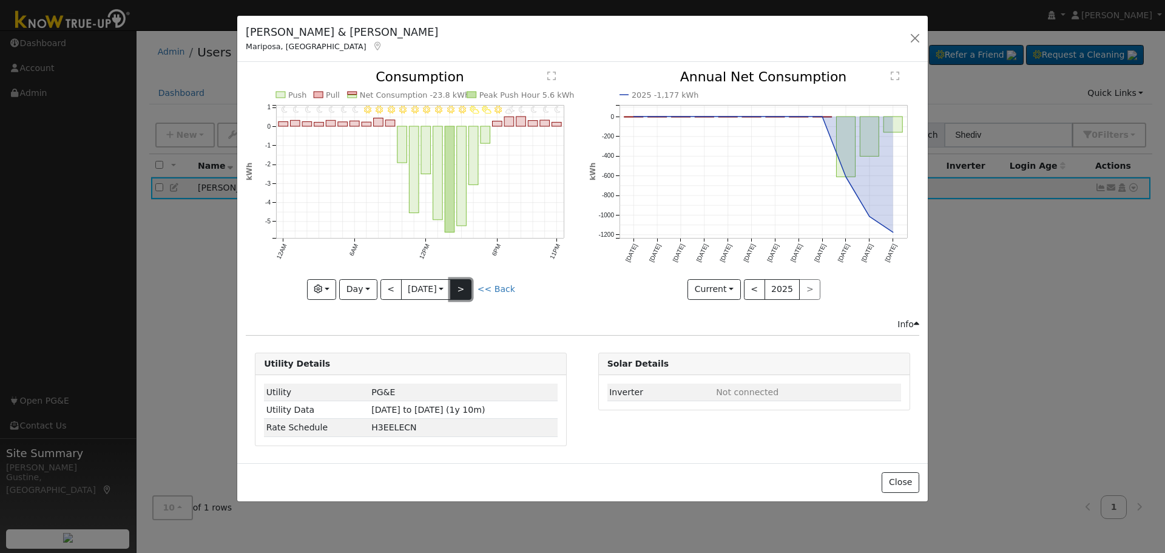
click at [461, 291] on button ">" at bounding box center [460, 289] width 21 height 21
type input "2025-09-12"
